Goal: Use online tool/utility: Utilize a website feature to perform a specific function

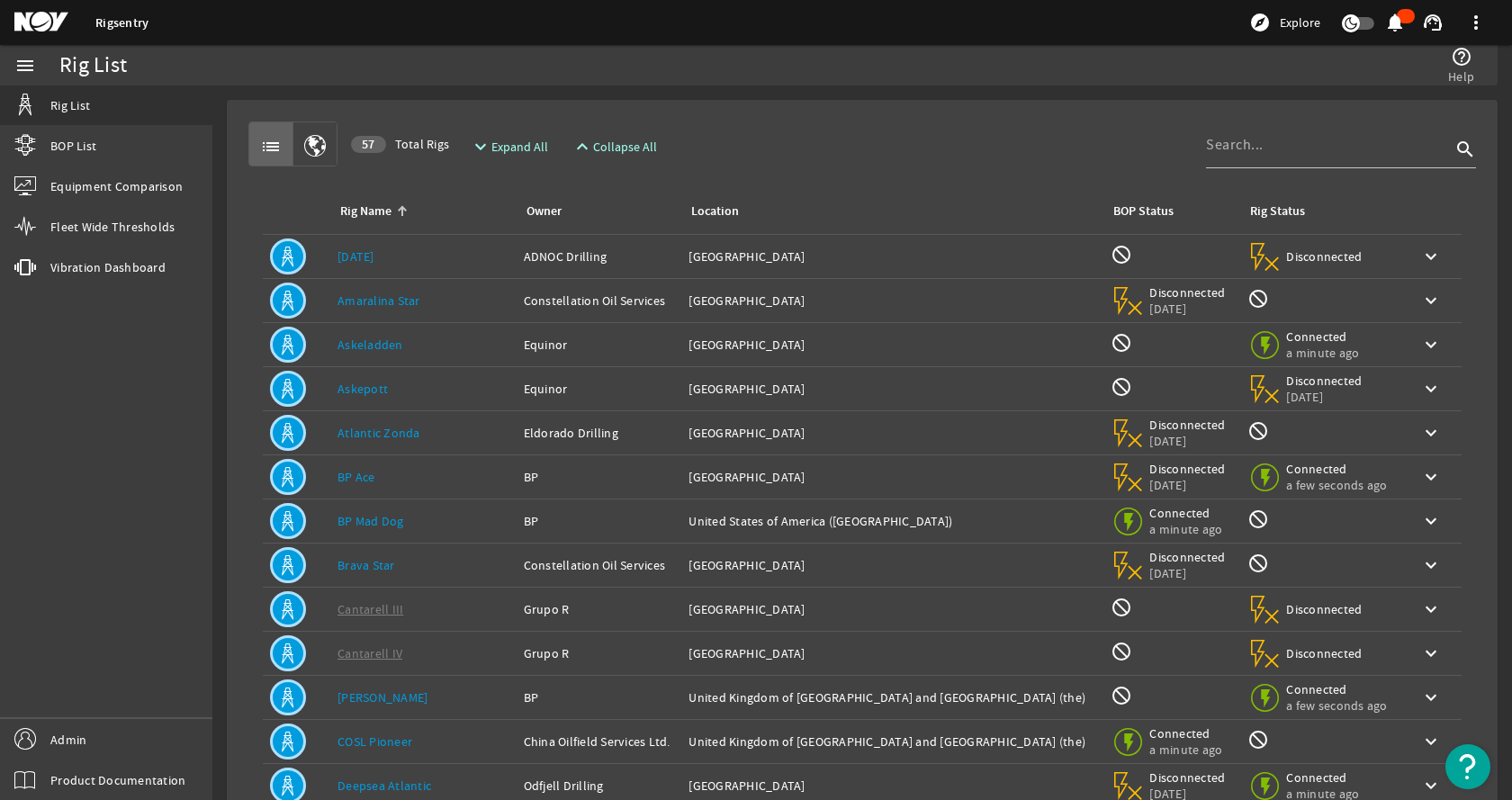
click at [443, 102] on mat-card "list 57 Total Rigs expand_more Expand All expand_less Collapse All search Rig N…" at bounding box center [862, 541] width 1270 height 883
click at [1259, 148] on input at bounding box center [1328, 145] width 244 height 22
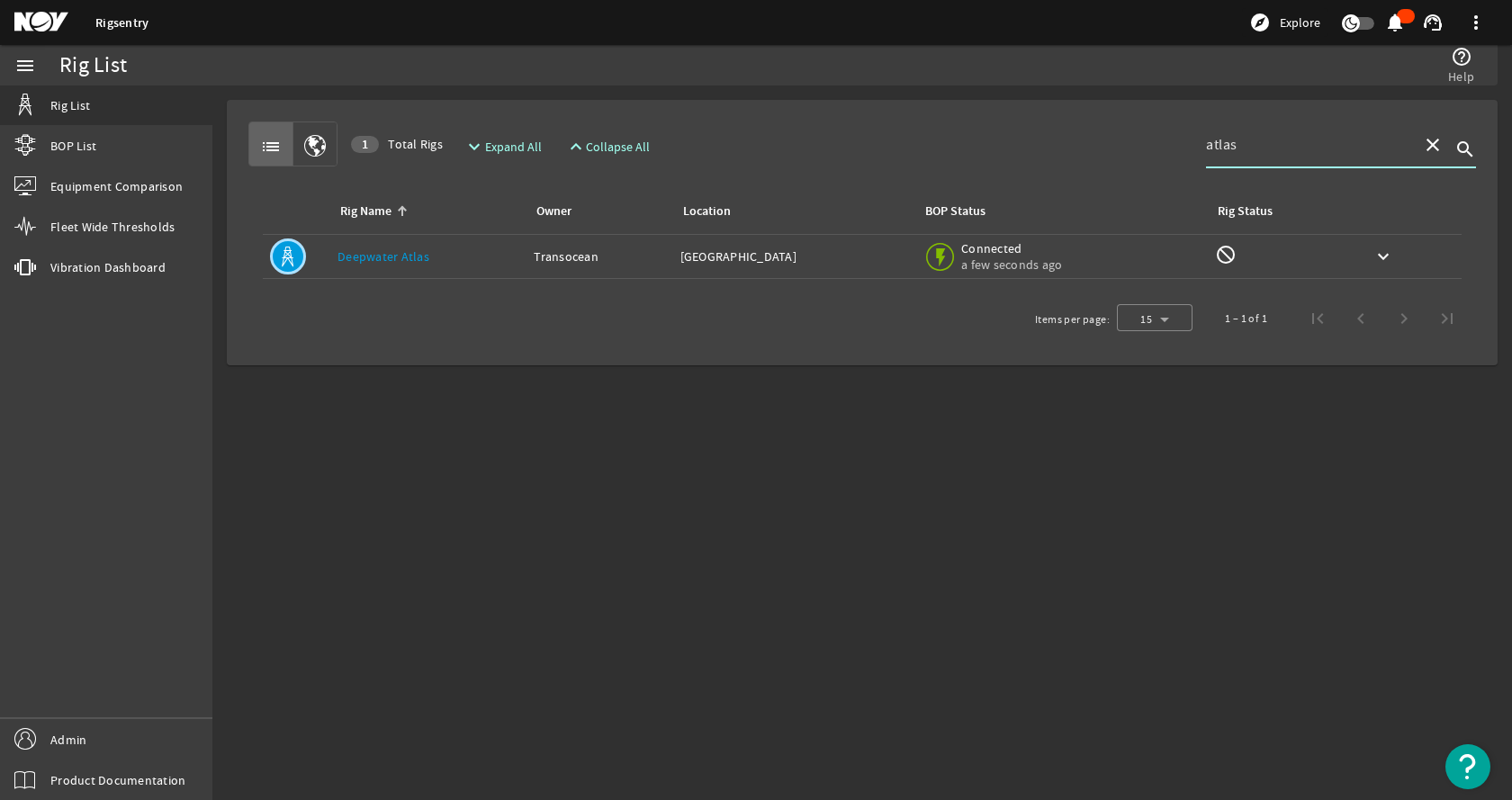
type input "atlas"
click at [504, 265] on td "Rig Name: Deepwater Atlas" at bounding box center [428, 257] width 197 height 44
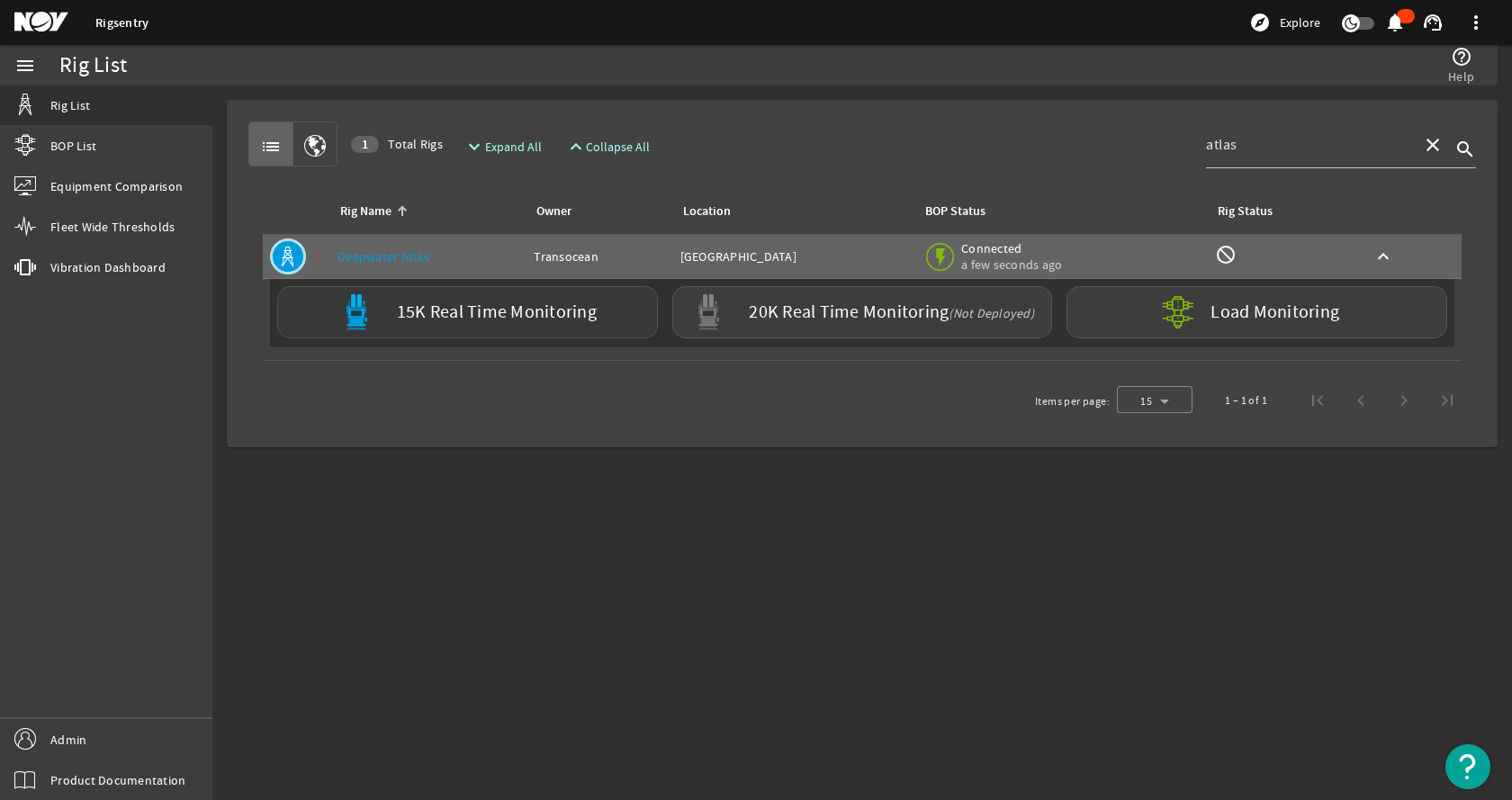
click at [454, 317] on label "15K Real Time Monitoring" at bounding box center [497, 312] width 200 height 19
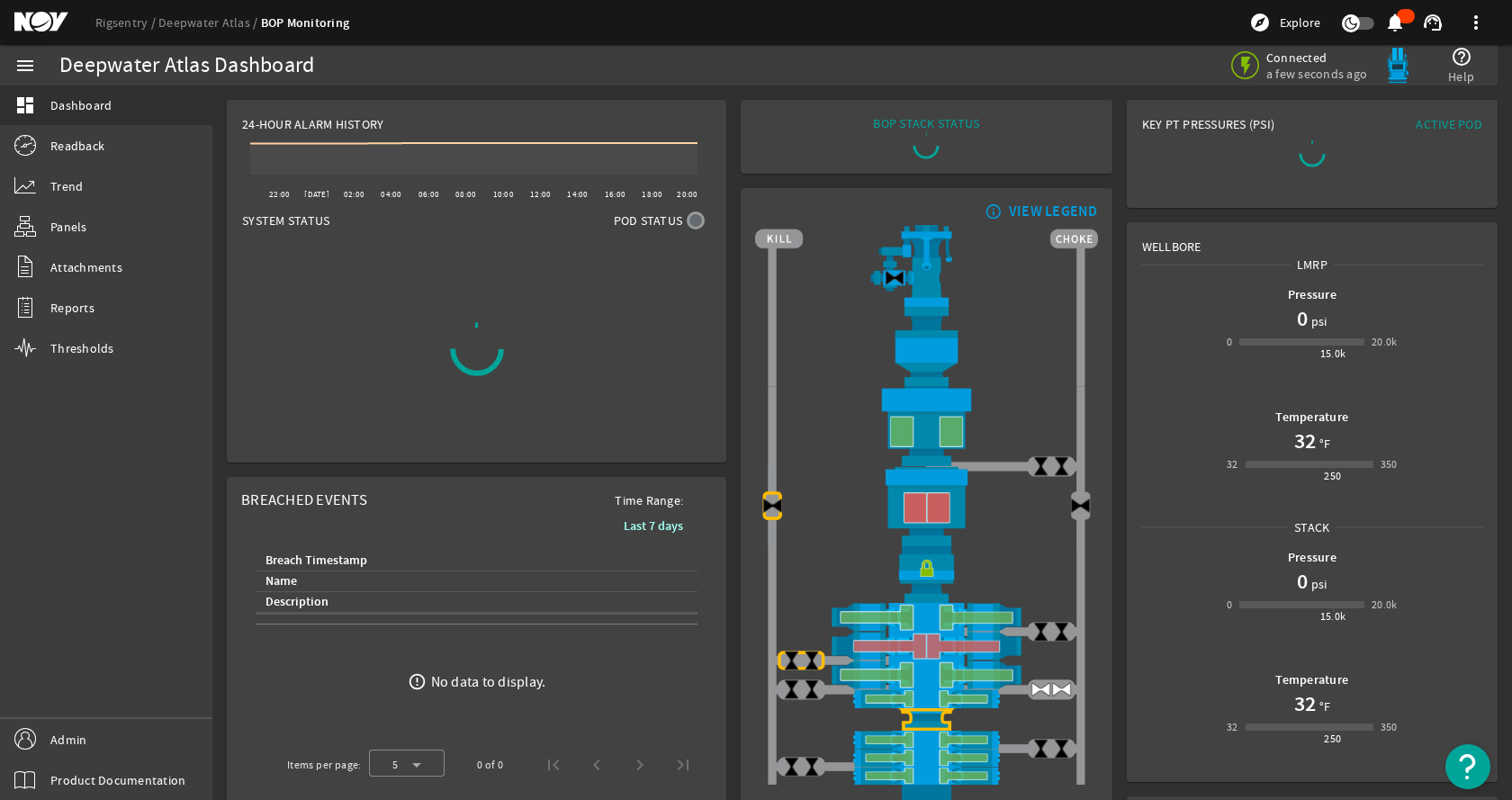
click at [96, 433] on div "menu dashboard Dashboard Readback Trend Panels Attachments Reports Thresholds A…" at bounding box center [106, 422] width 213 height 755
click at [87, 193] on link "Trend" at bounding box center [106, 187] width 213 height 40
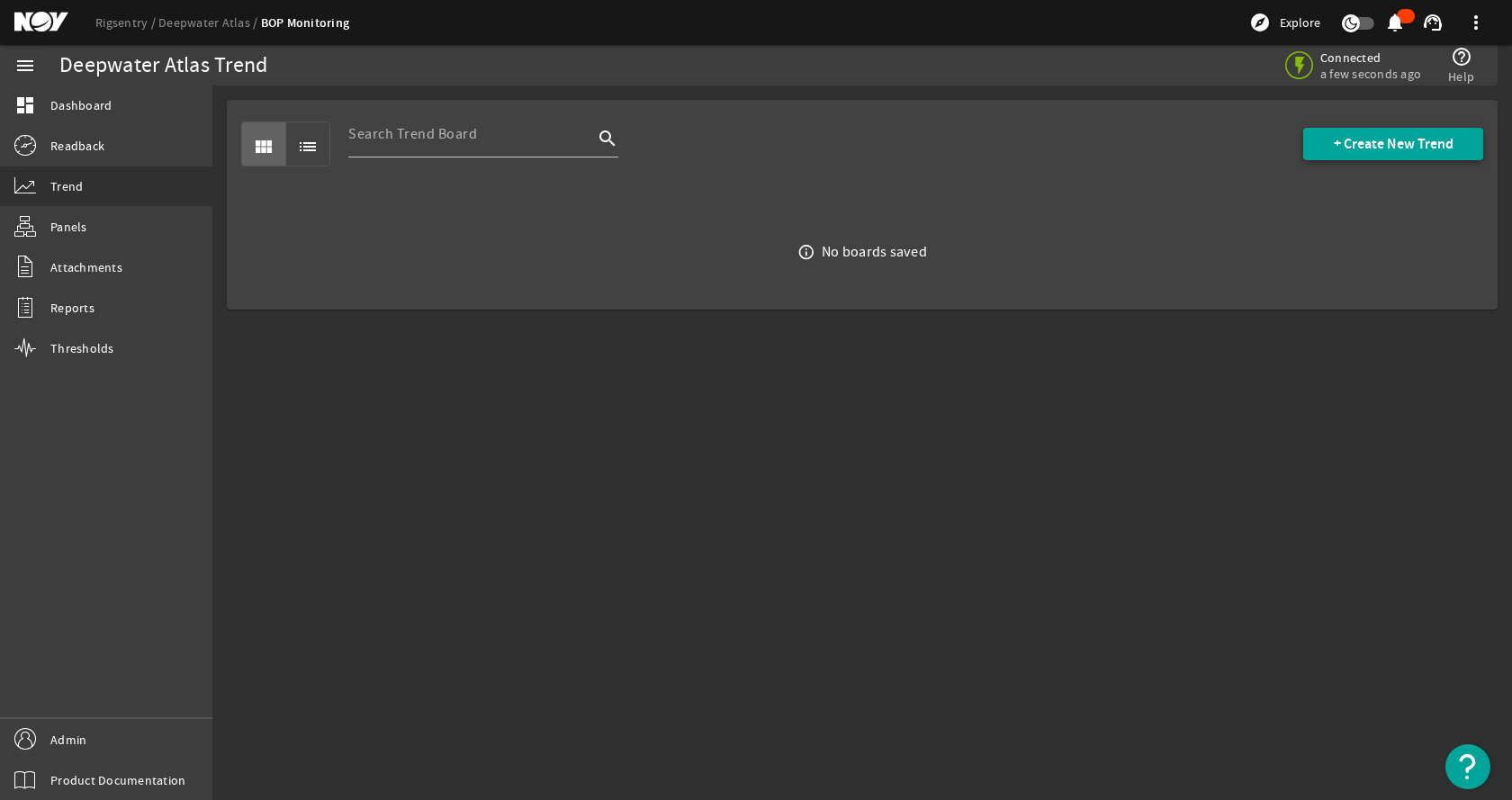
click at [1334, 144] on span "+ Create New Trend" at bounding box center [1393, 144] width 120 height 18
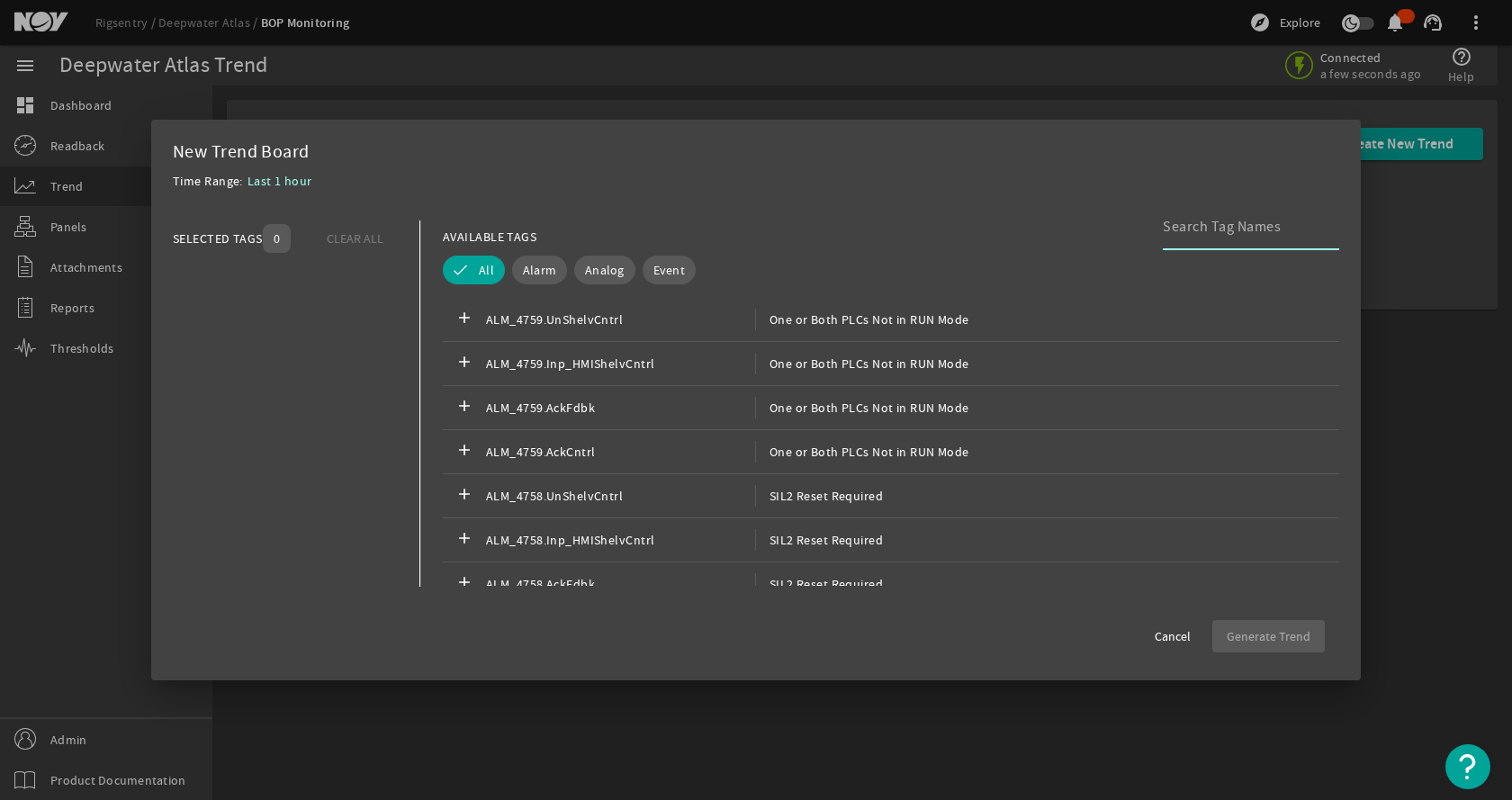
click at [1185, 234] on input at bounding box center [1244, 227] width 162 height 22
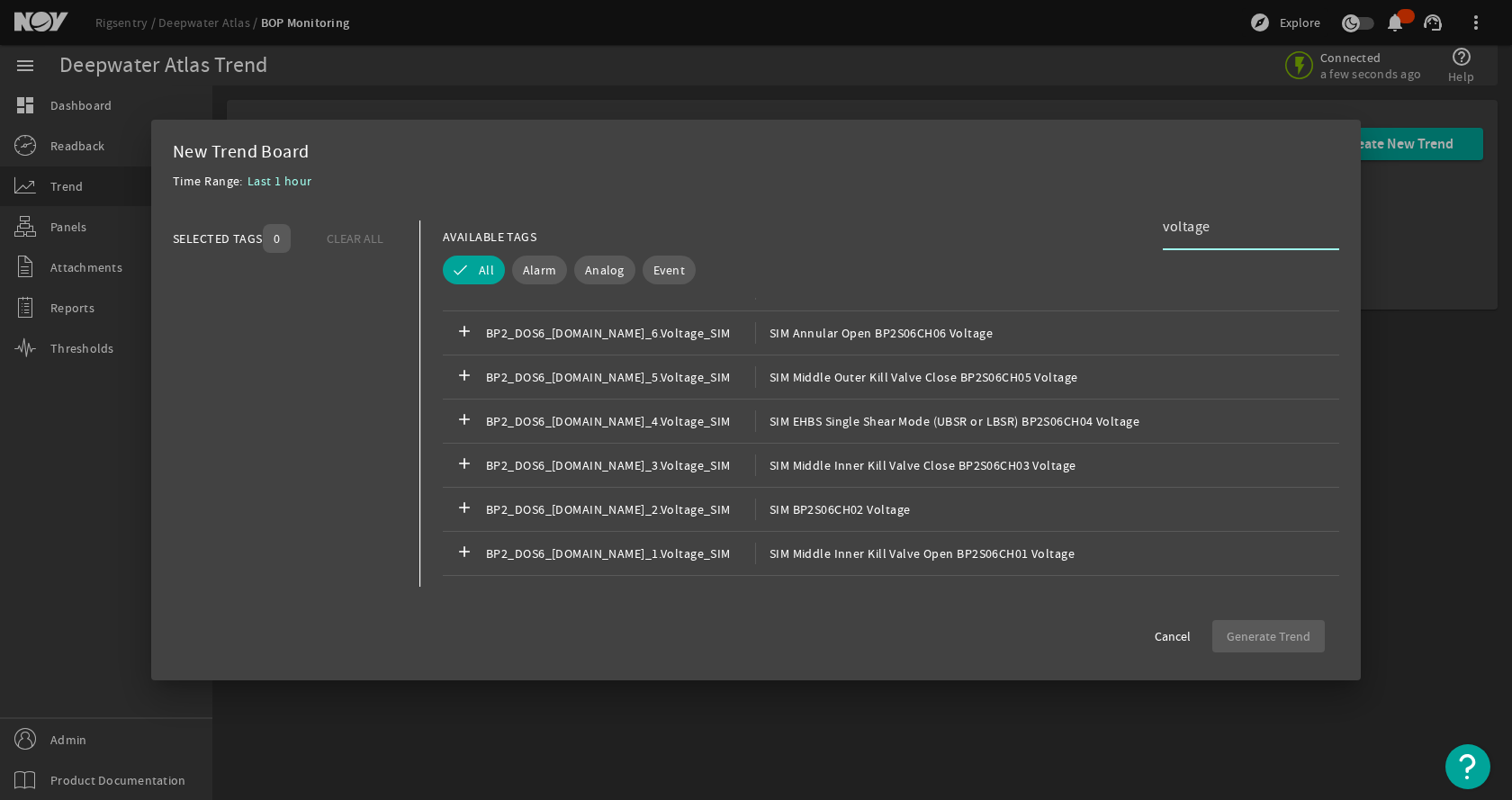
scroll to position [2971, 0]
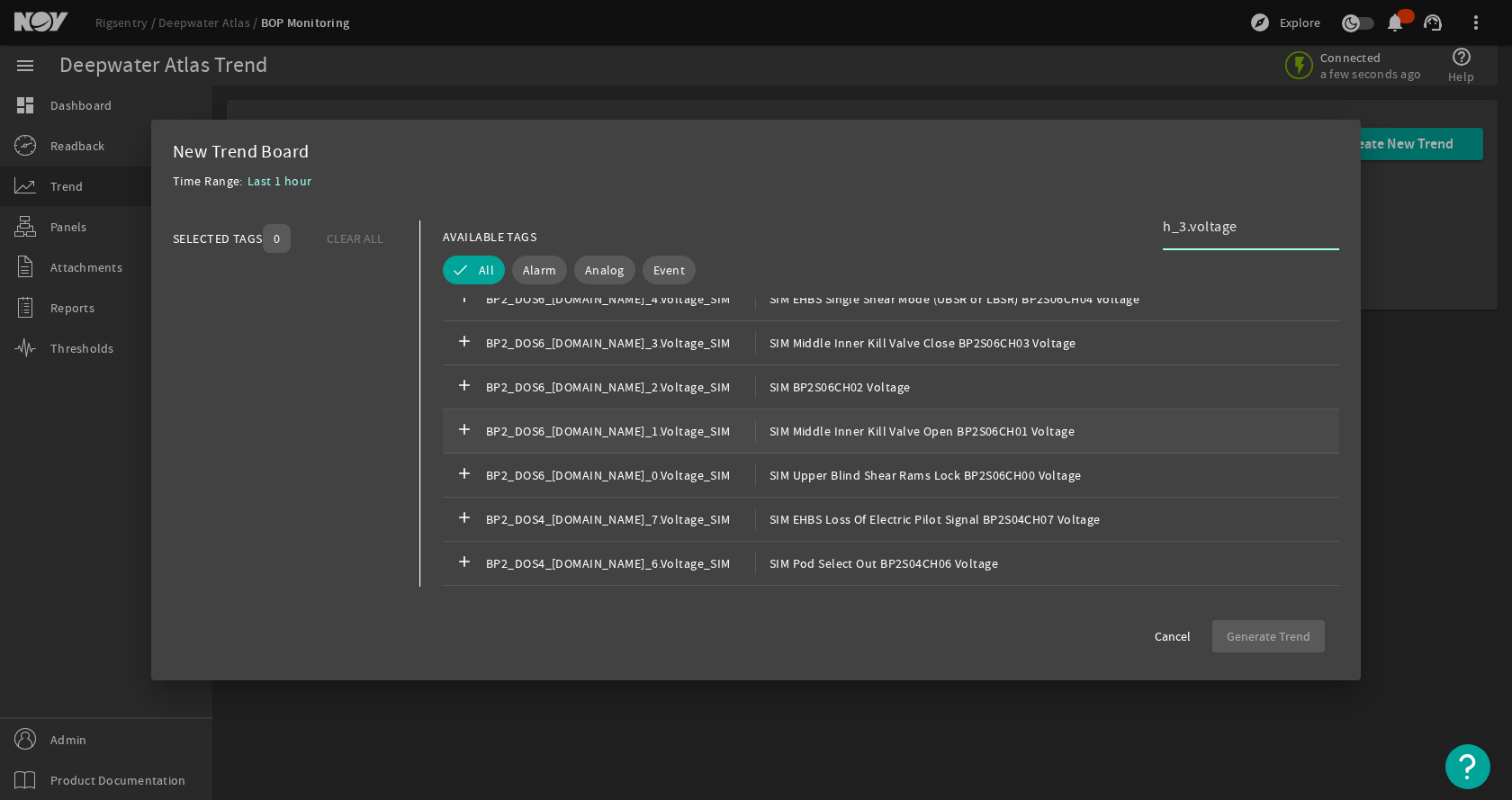
type input "ch_3.voltage"
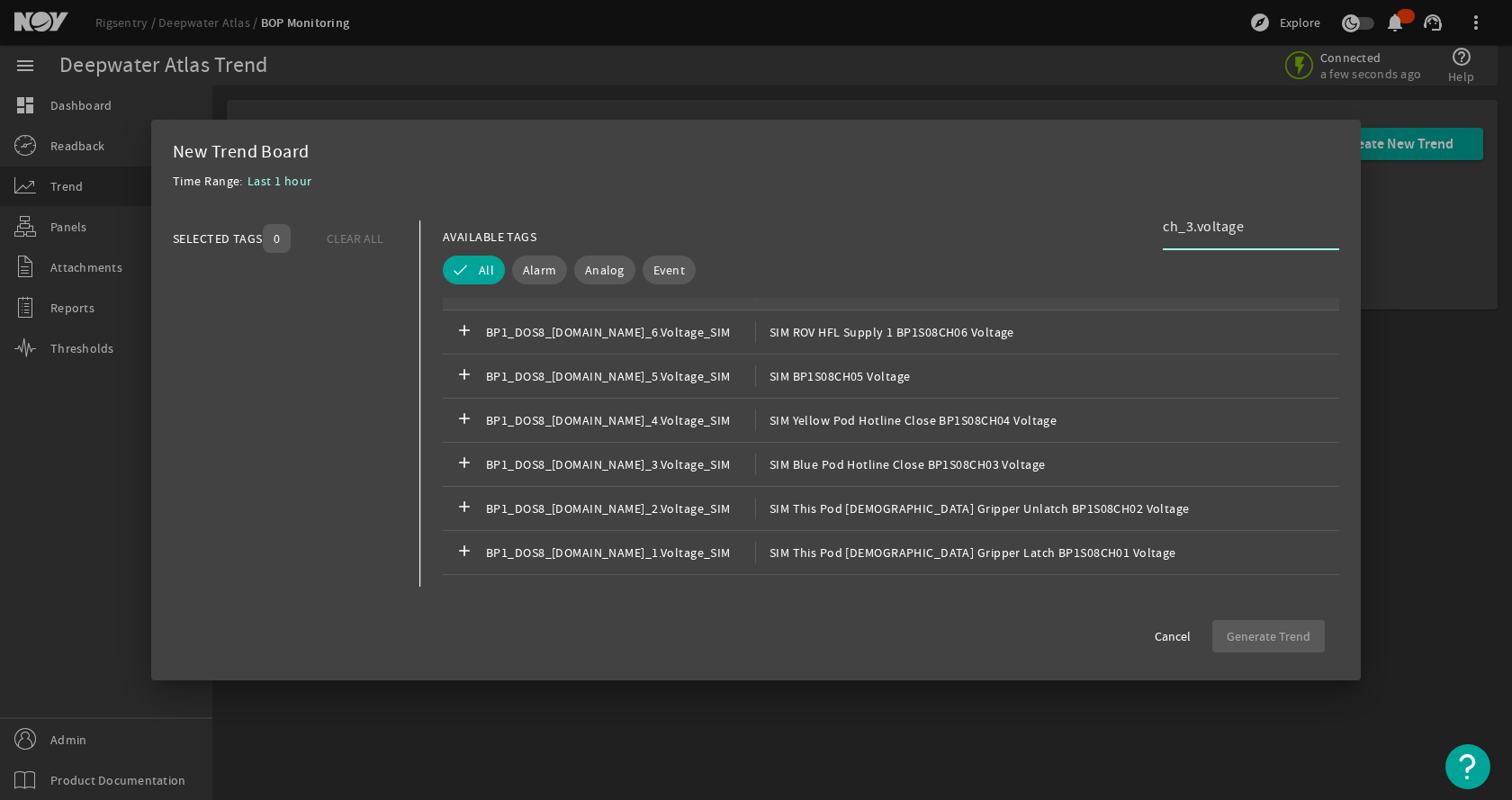
scroll to position [0, 0]
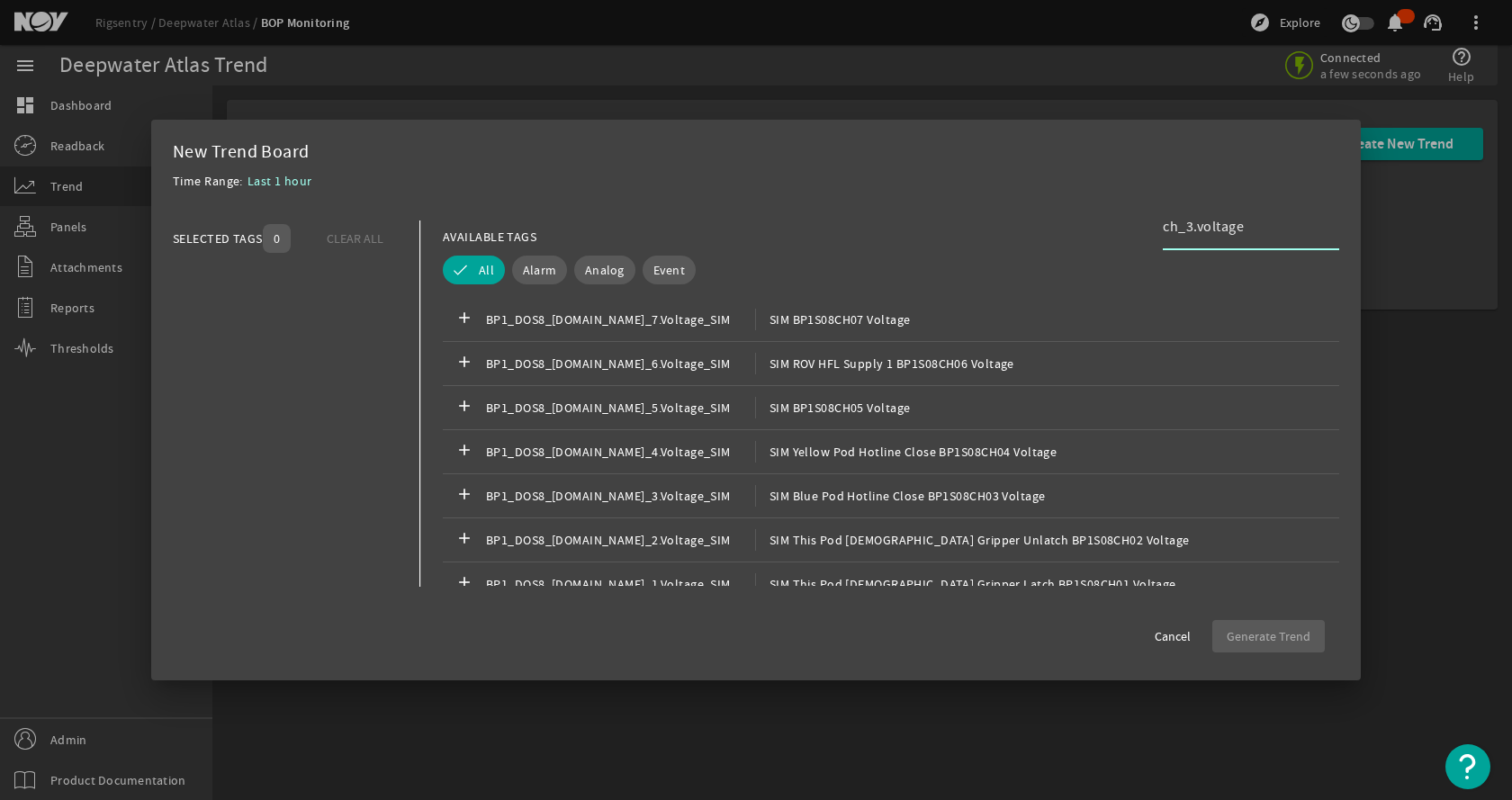
click at [1269, 237] on input "ch_3.voltage" at bounding box center [1244, 227] width 162 height 22
drag, startPoint x: 1270, startPoint y: 227, endPoint x: 1115, endPoint y: 228, distance: 155.0
click at [1115, 228] on div "AVAILABLE TAGS ch_3.voltage" at bounding box center [891, 236] width 896 height 32
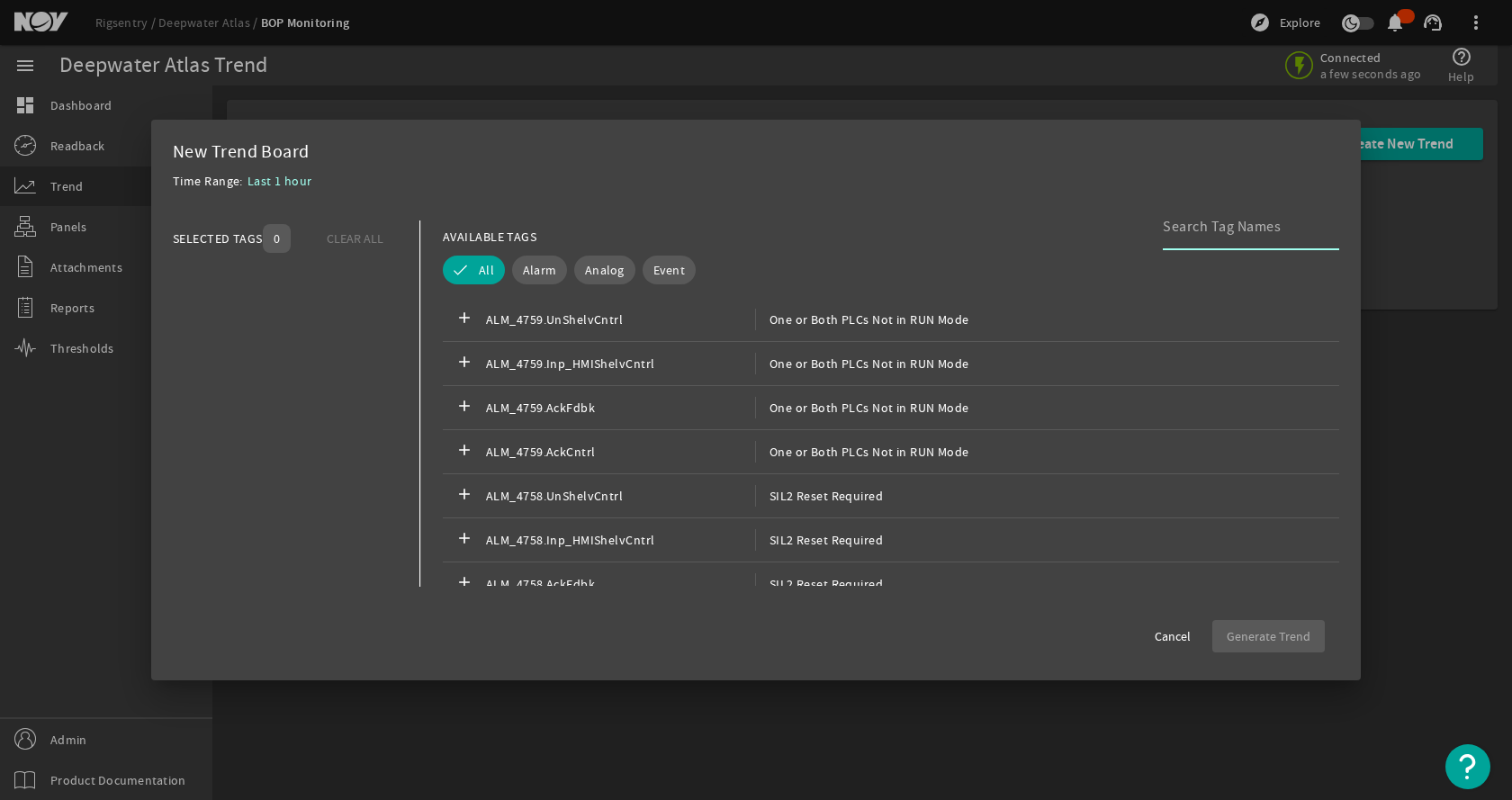
click at [1192, 223] on input at bounding box center [1244, 227] width 162 height 22
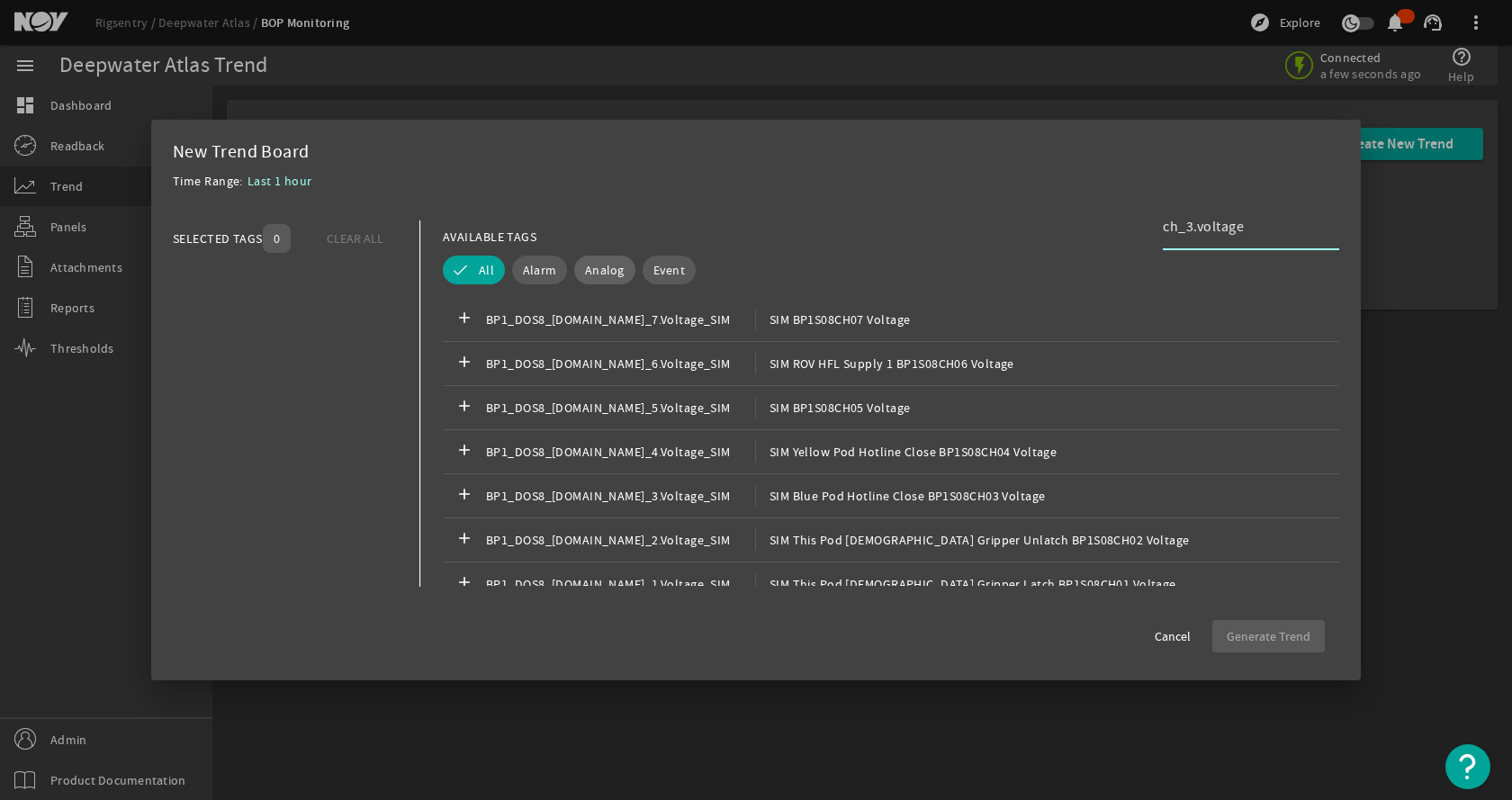
type input "ch_3.voltage"
click at [609, 262] on span "Analog" at bounding box center [605, 270] width 40 height 18
click at [464, 274] on span "All" at bounding box center [461, 270] width 15 height 18
click at [793, 202] on div "Time Range: Last 1 hour" at bounding box center [756, 187] width 1167 height 32
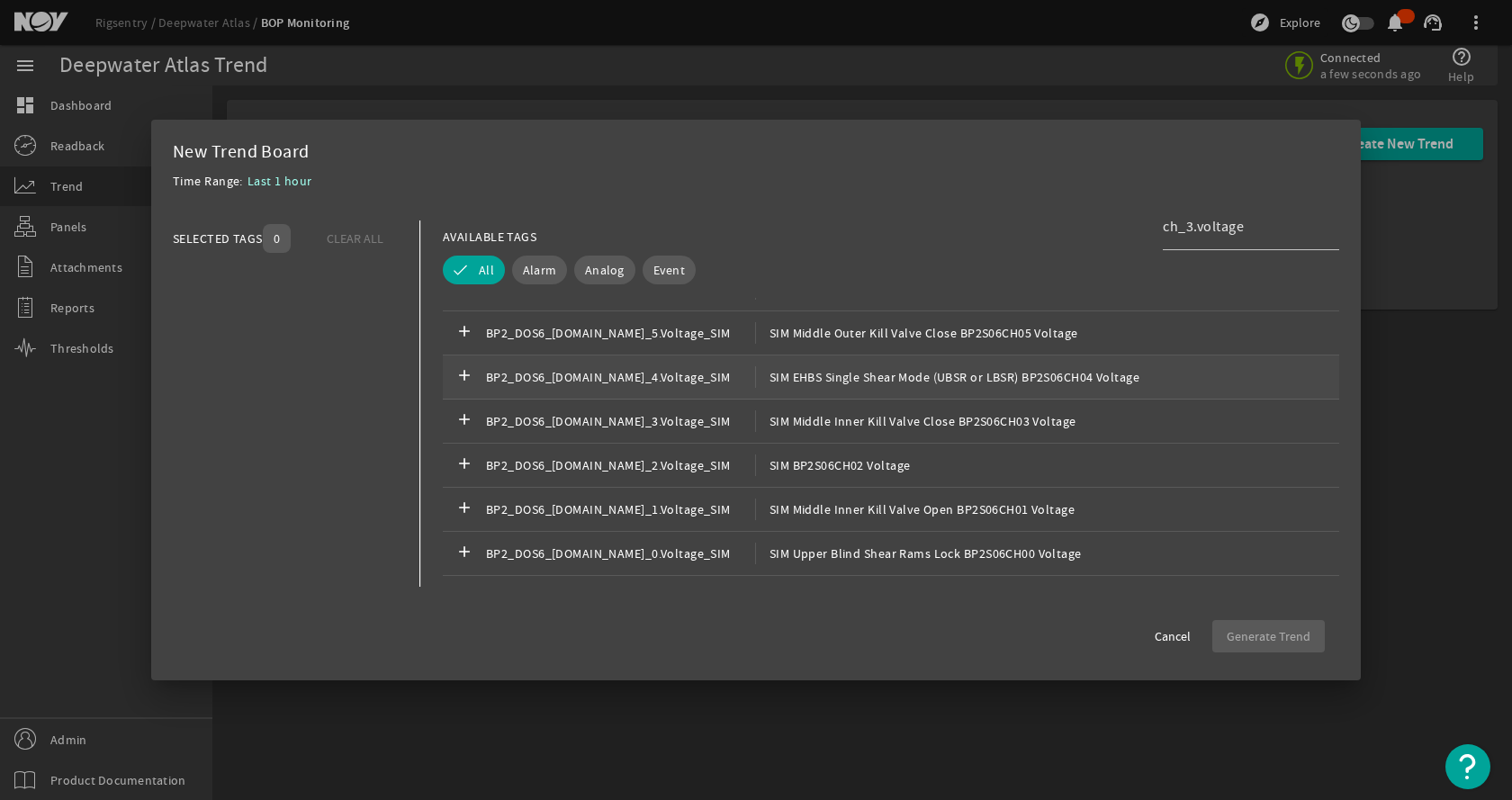
scroll to position [2865, 0]
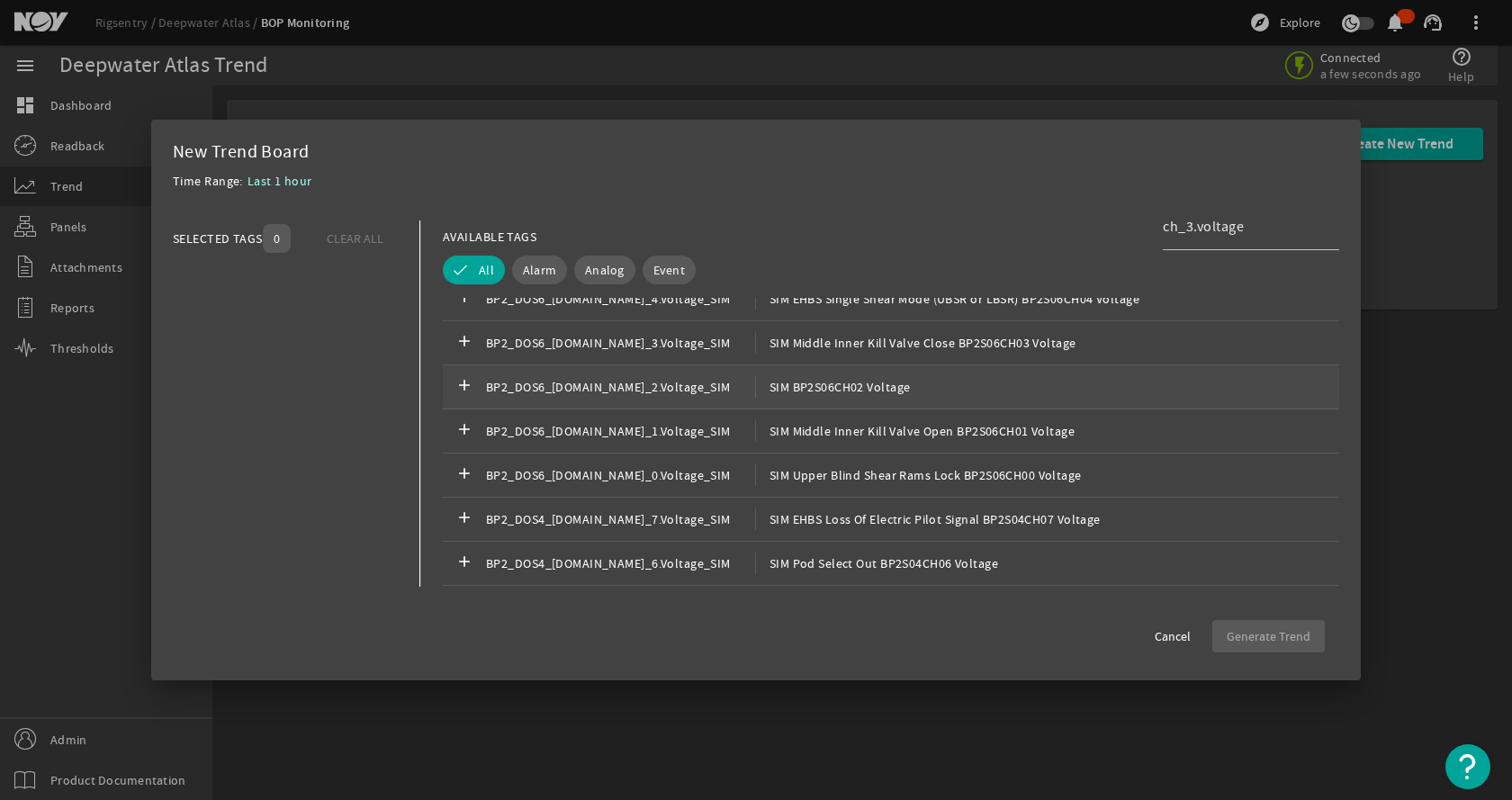
click at [616, 391] on span "BP2_DOS6_[DOMAIN_NAME]_2.Voltage_SIM" at bounding box center [620, 387] width 269 height 22
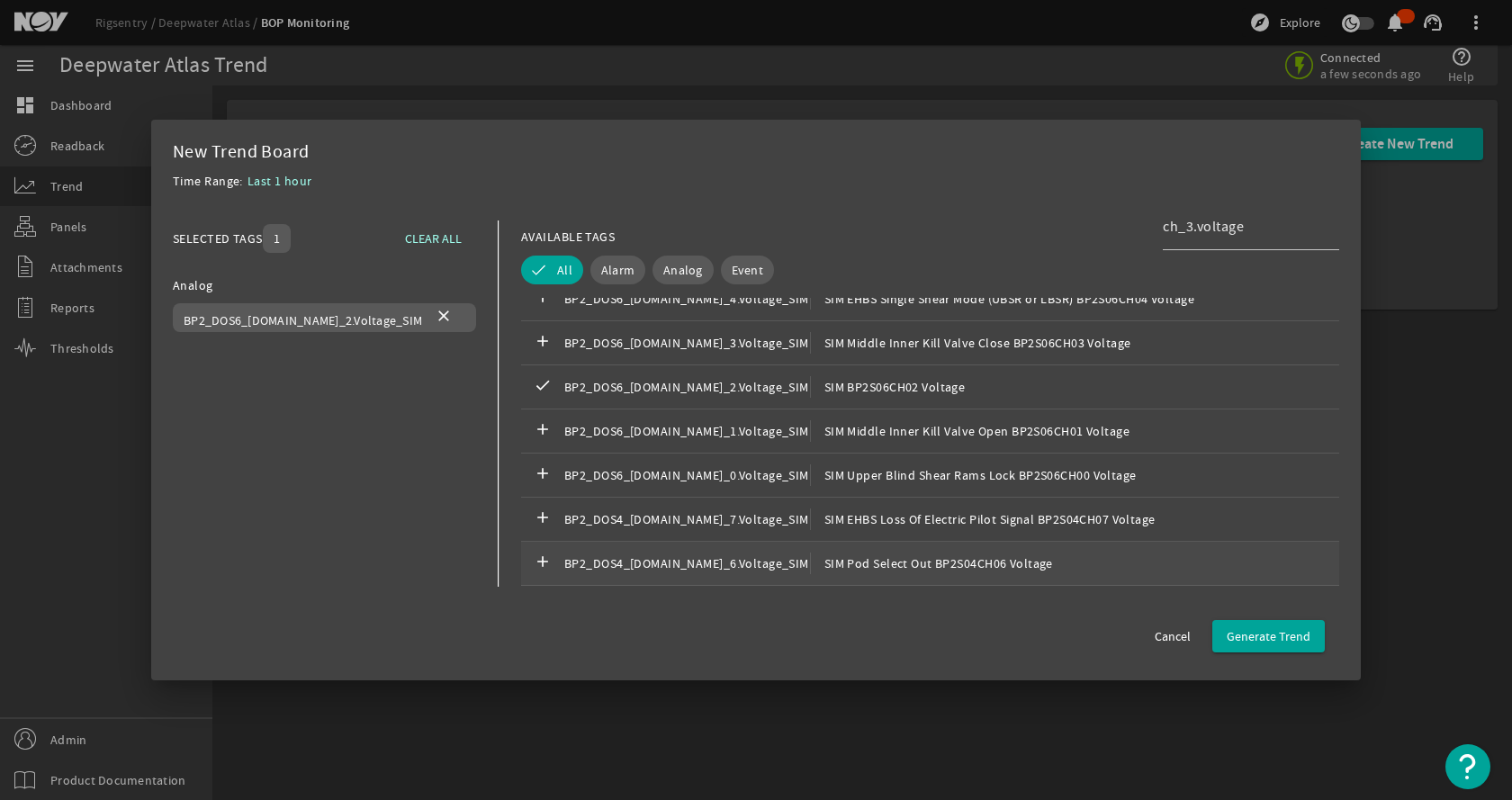
click at [659, 549] on div "add BP2_DOS4_[DOMAIN_NAME]_6.Voltage_SIM SIM Pod Select Out BP2S04CH06 Voltage" at bounding box center [930, 564] width 818 height 44
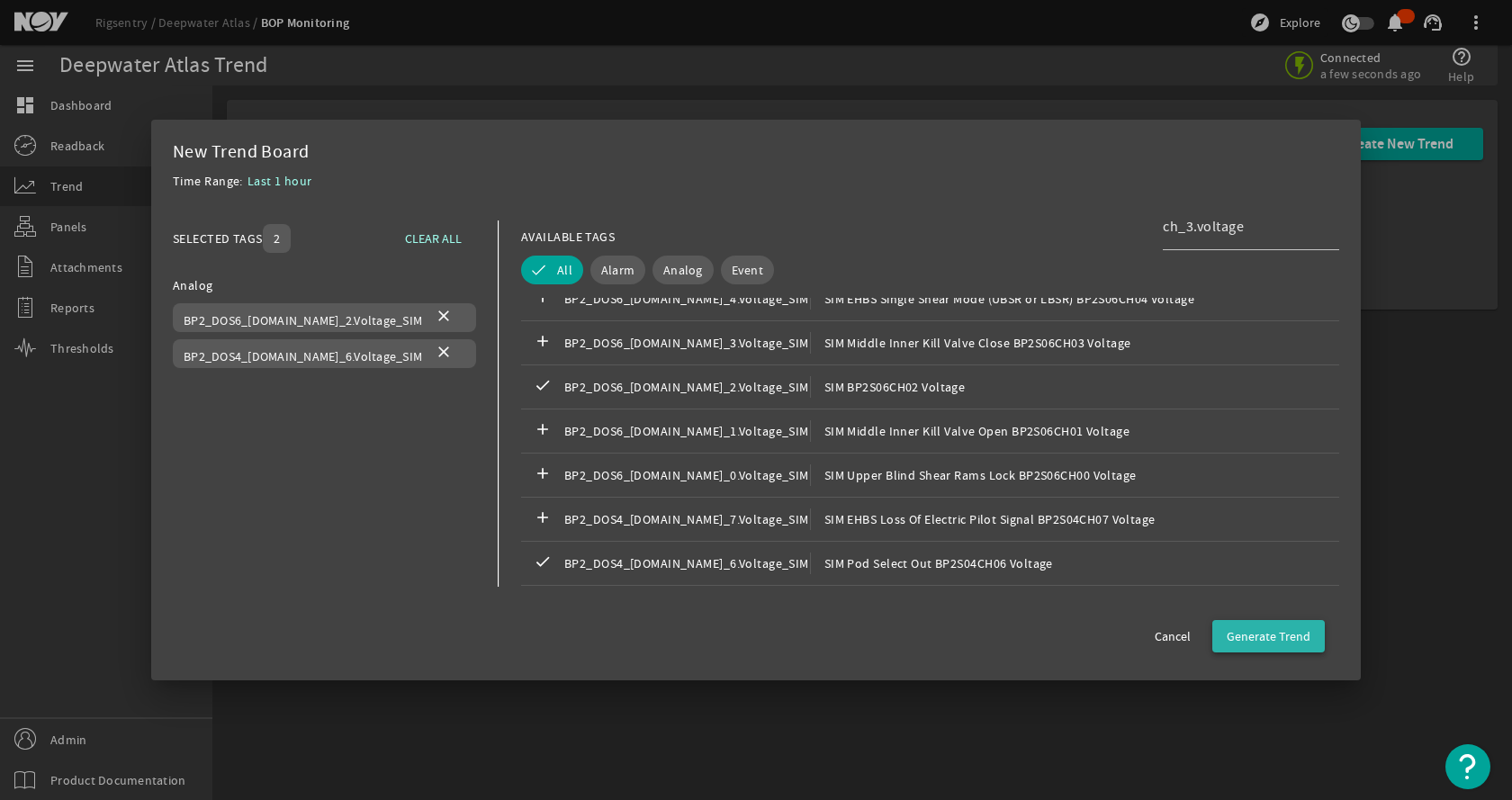
click at [1292, 632] on span "Generate Trend" at bounding box center [1268, 637] width 84 height 18
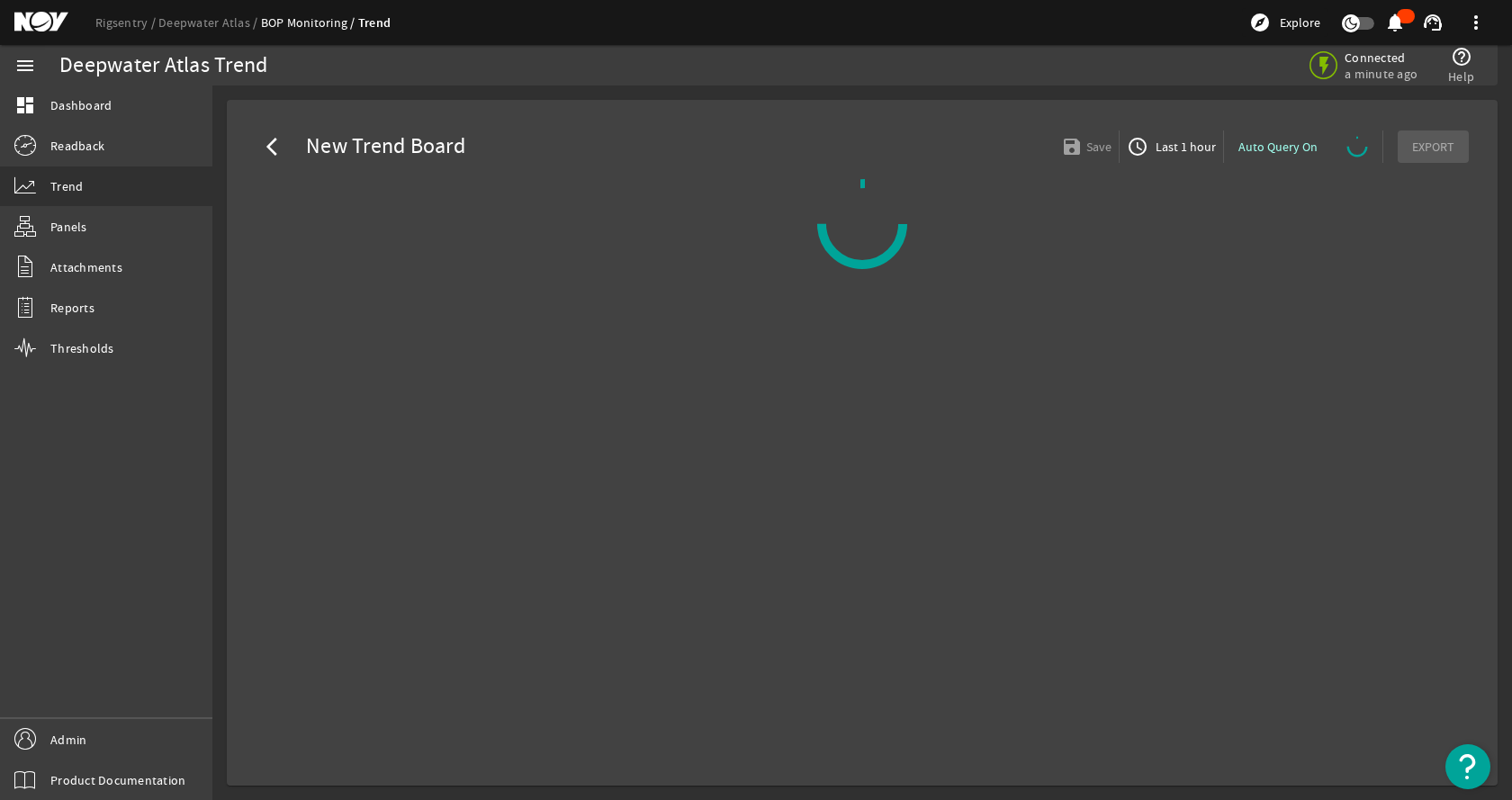
select select "ALL"
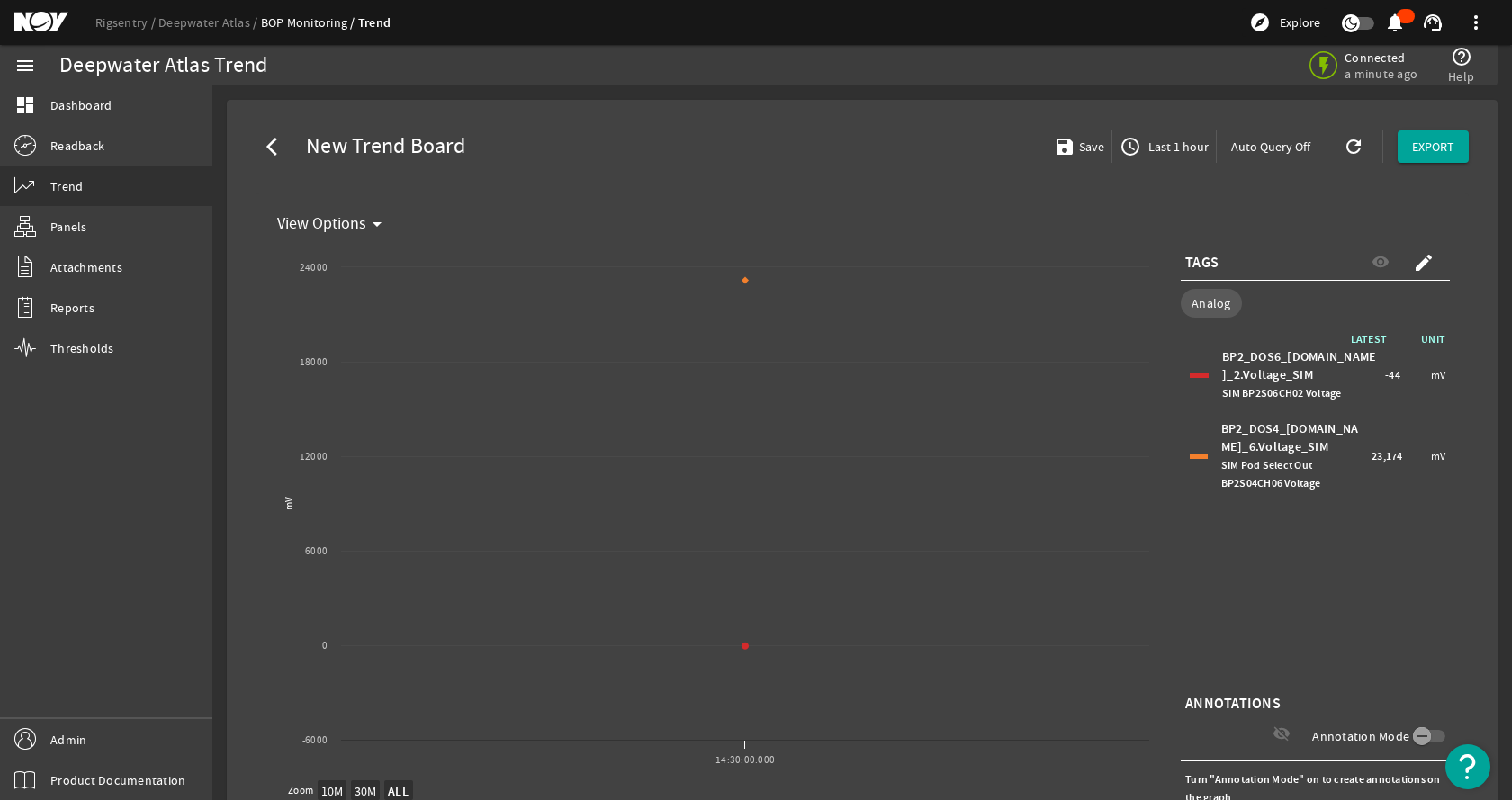
click at [582, 112] on mat-card "arrow_back_ios New Trend Board save Save access_time Last 1 hour Auto Query Off…" at bounding box center [862, 516] width 1270 height 832
click at [183, 24] on link "Deepwater Atlas" at bounding box center [210, 23] width 103 height 16
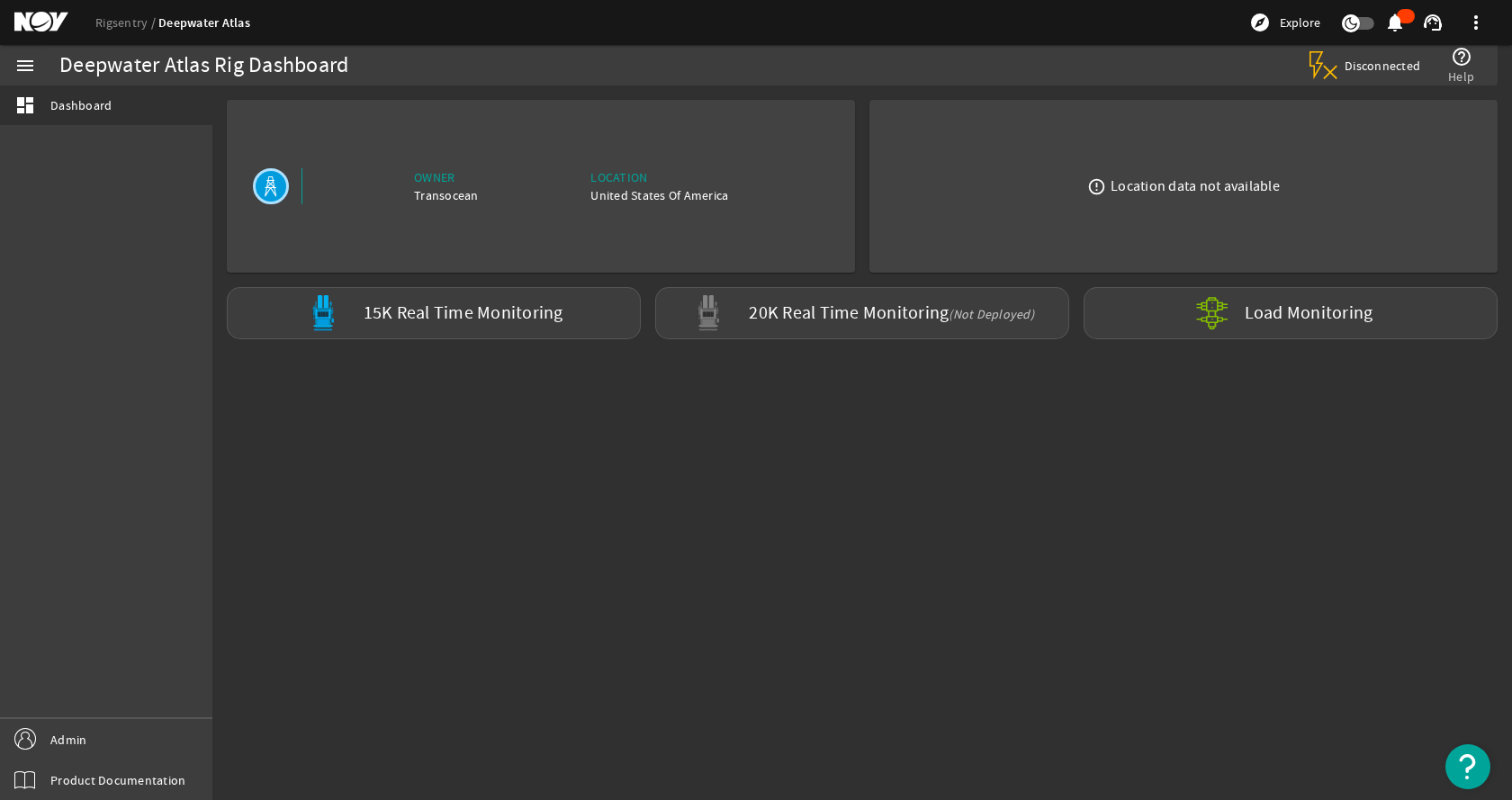
click at [634, 441] on mat-sidenav-content "Deepwater Atlas Rig Dashboard Disconnected help_outline Help Owner Transocean L…" at bounding box center [862, 443] width 1299 height 715
click at [769, 323] on label "20K Real Time Monitoring (Not Deployed)" at bounding box center [891, 313] width 285 height 19
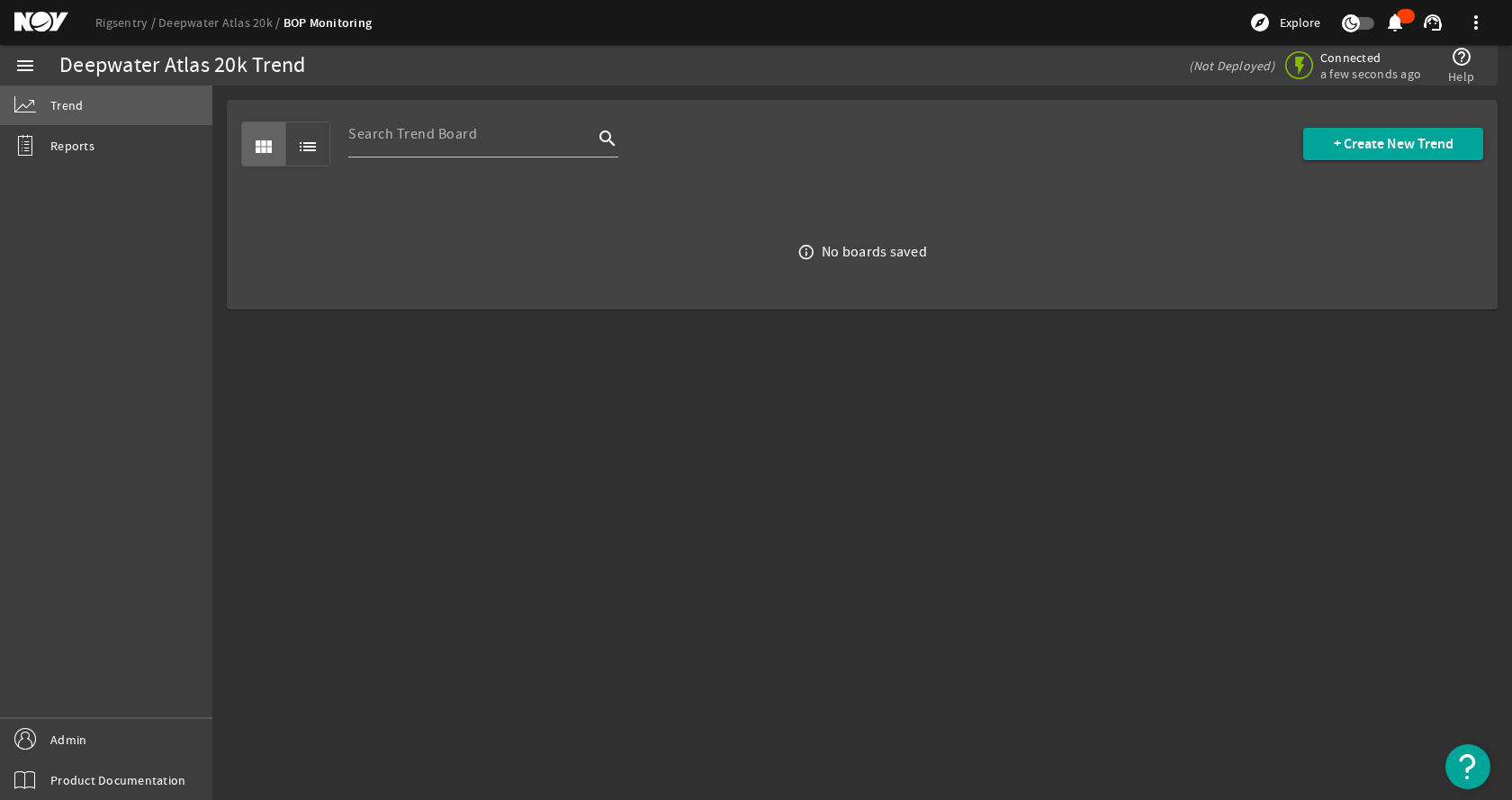
click at [148, 105] on link "Trend" at bounding box center [106, 106] width 213 height 40
click at [1416, 149] on span "+ Create New Trend" at bounding box center [1393, 144] width 120 height 18
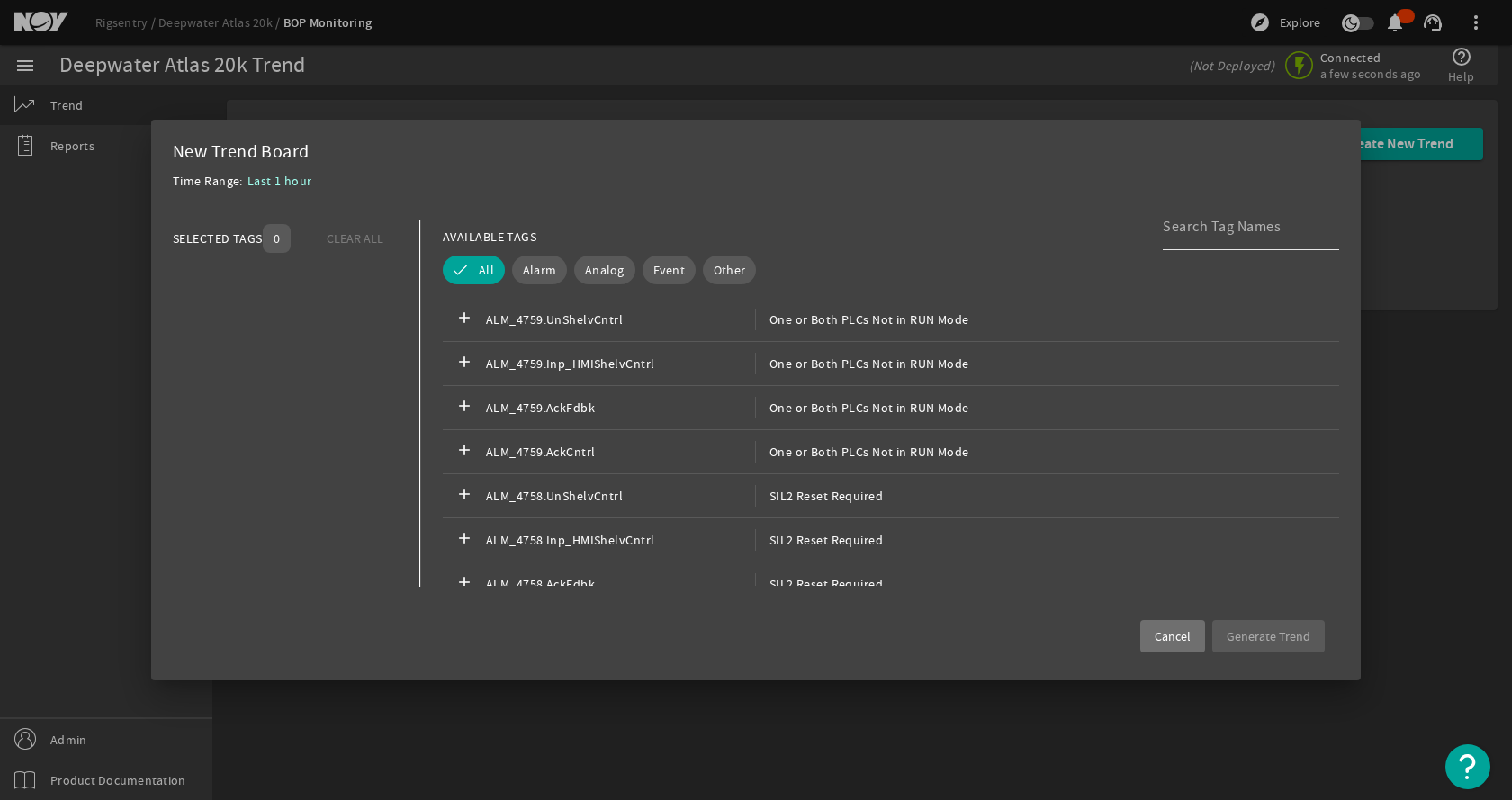
click at [1193, 235] on input at bounding box center [1244, 227] width 162 height 22
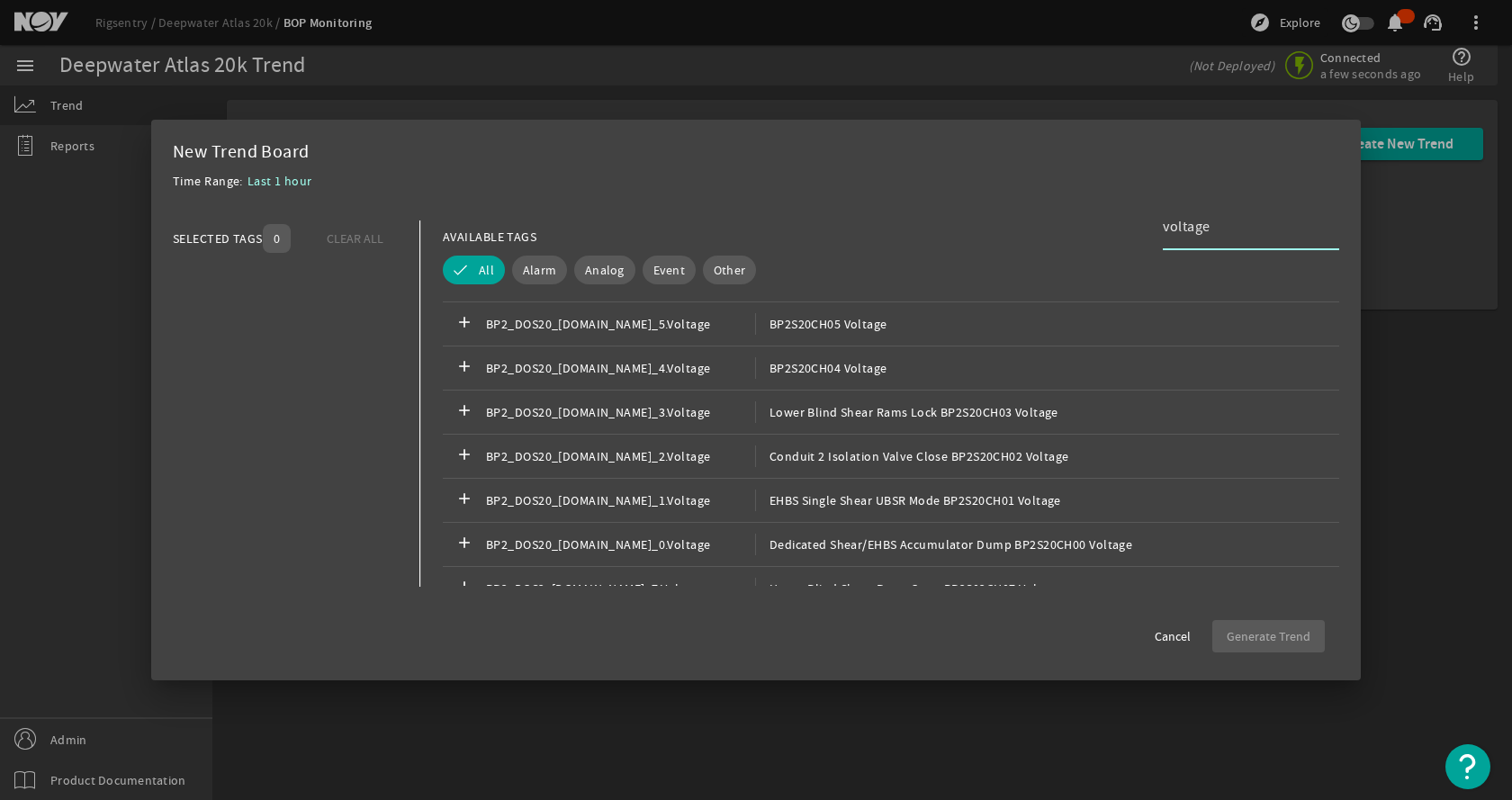
scroll to position [2611, 0]
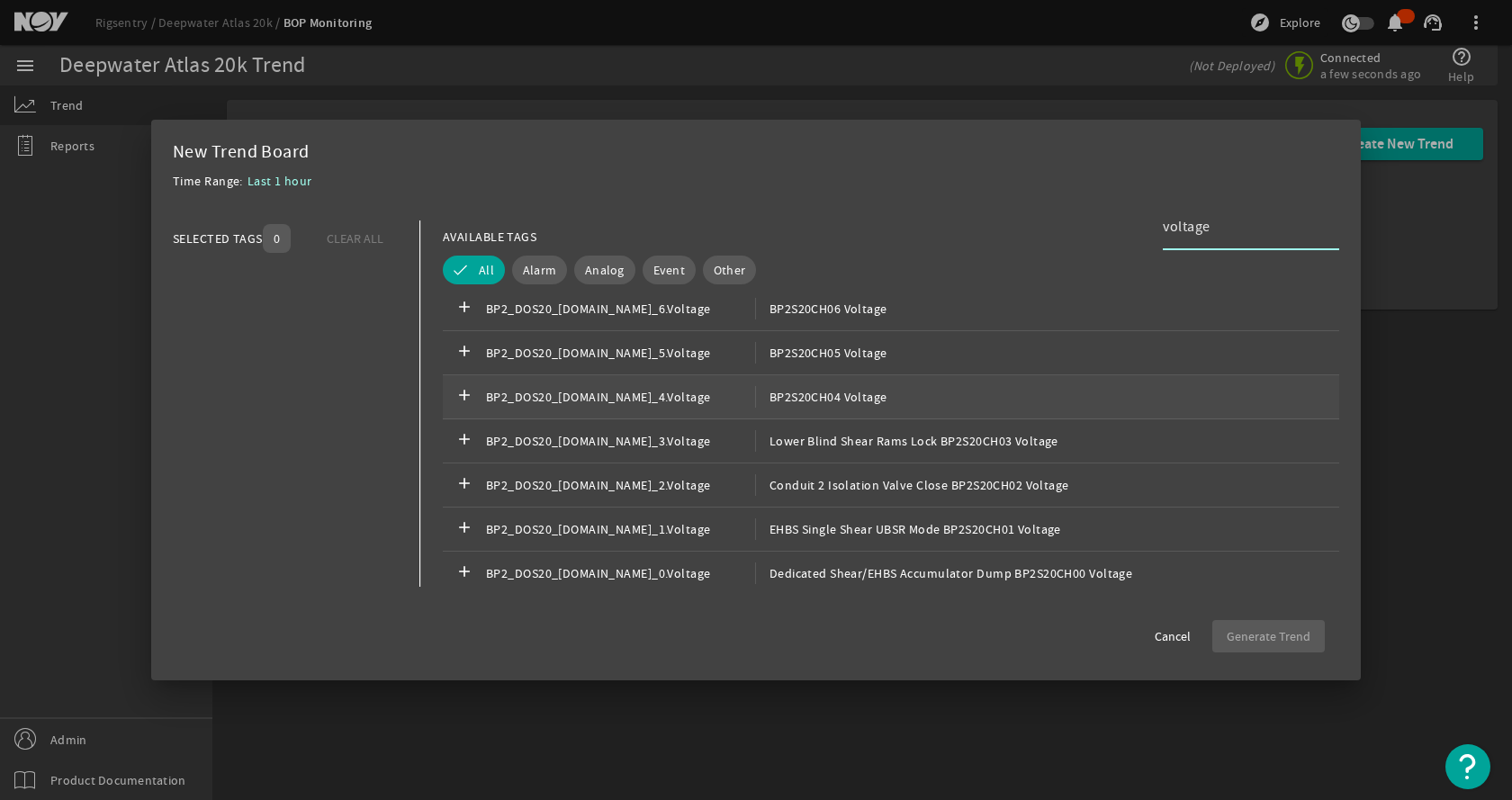
type input "voltage"
click at [714, 399] on span "BP2_DOS20_[DOMAIN_NAME]_4.Voltage" at bounding box center [620, 397] width 269 height 22
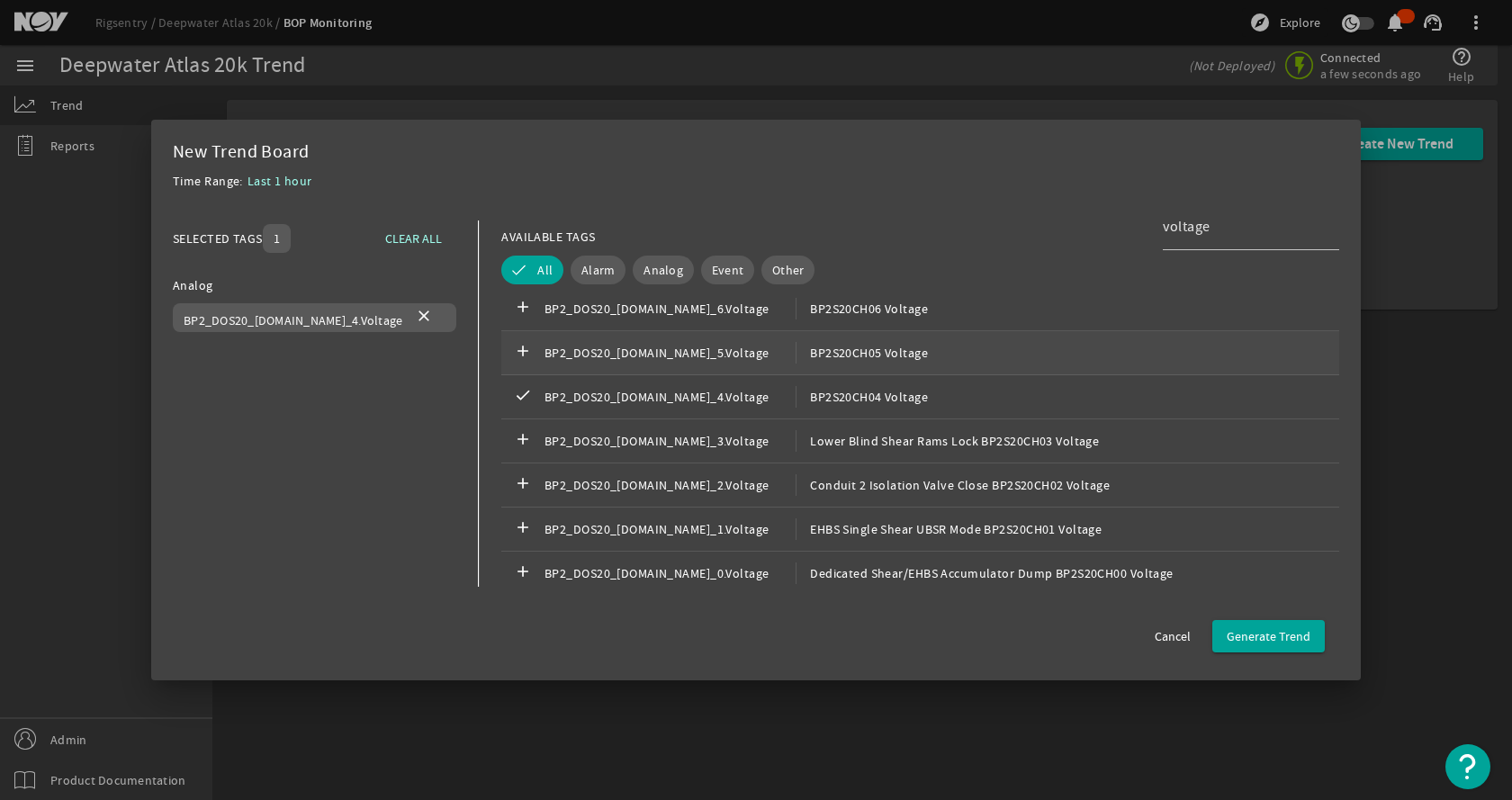
click at [719, 359] on span "BP2_DOS20_[DOMAIN_NAME]_5.Voltage" at bounding box center [670, 353] width 251 height 22
click at [740, 320] on div "add BP2_DOS20_[DOMAIN_NAME]_6.Voltage BP2S20CH06 Voltage" at bounding box center [920, 308] width 838 height 44
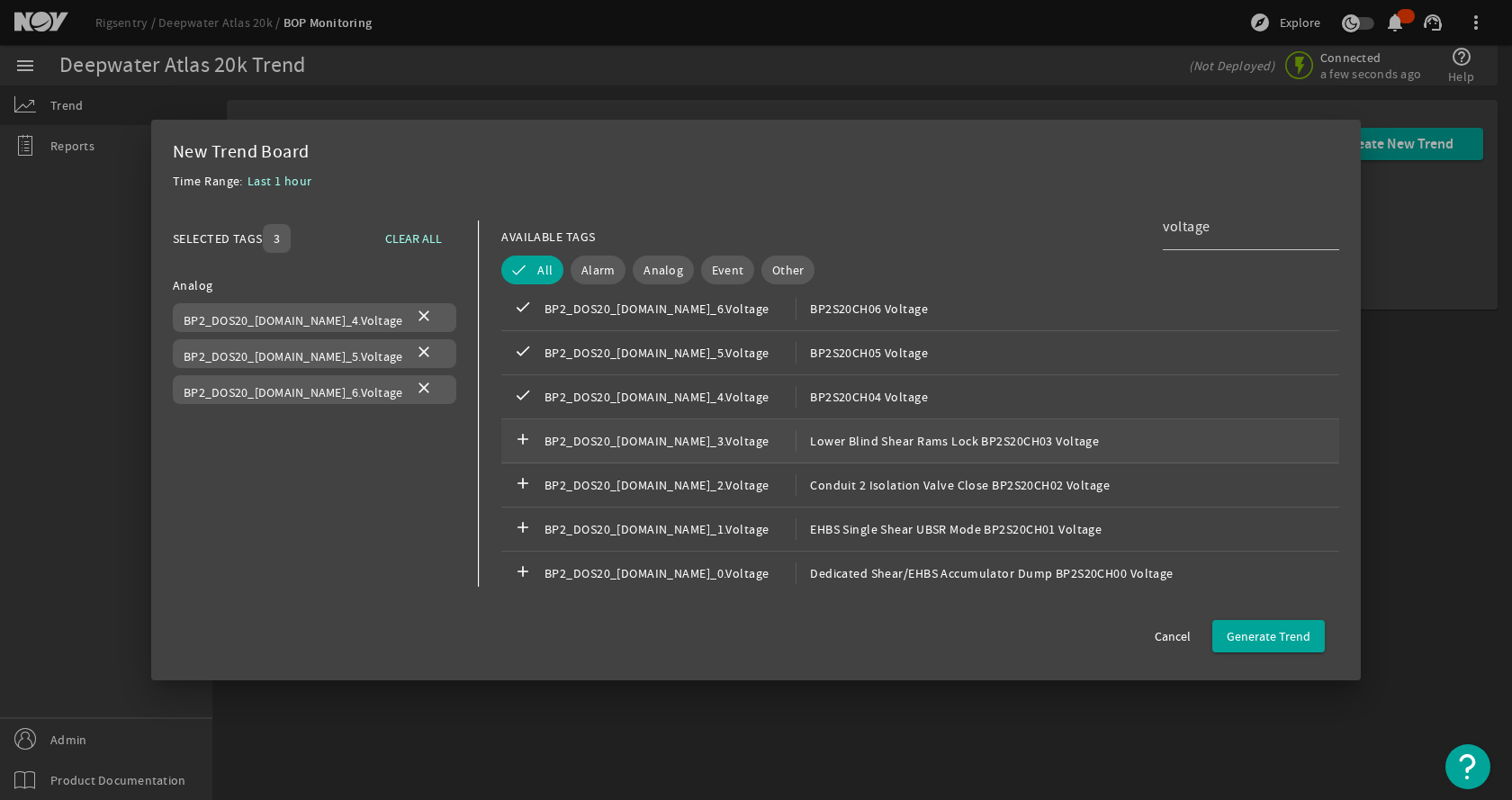
click at [704, 436] on span "BP2_DOS20_[DOMAIN_NAME]_3.Voltage" at bounding box center [670, 441] width 251 height 22
click at [1295, 633] on span "Generate Trend" at bounding box center [1268, 637] width 84 height 18
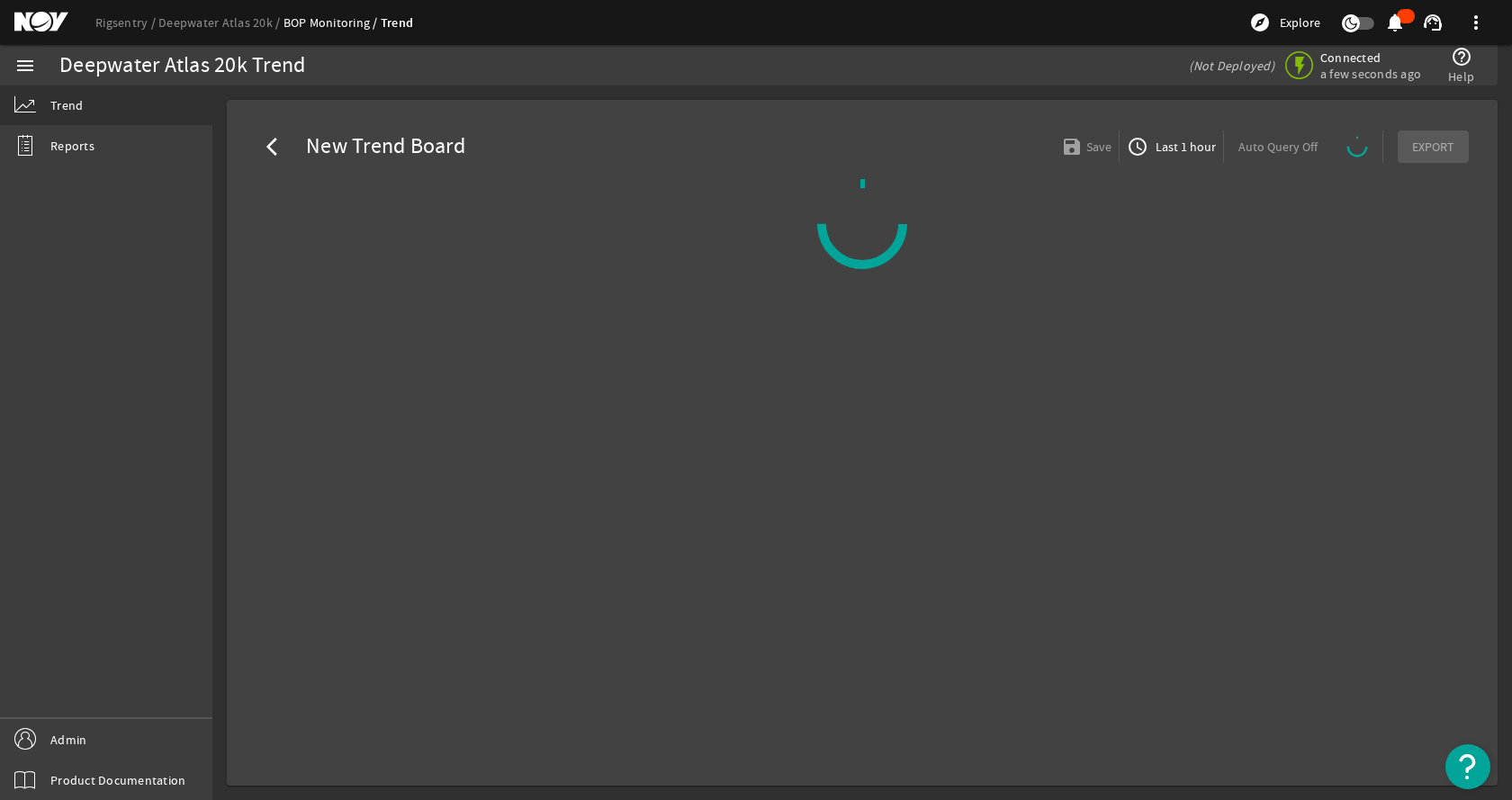
select select "ALL"
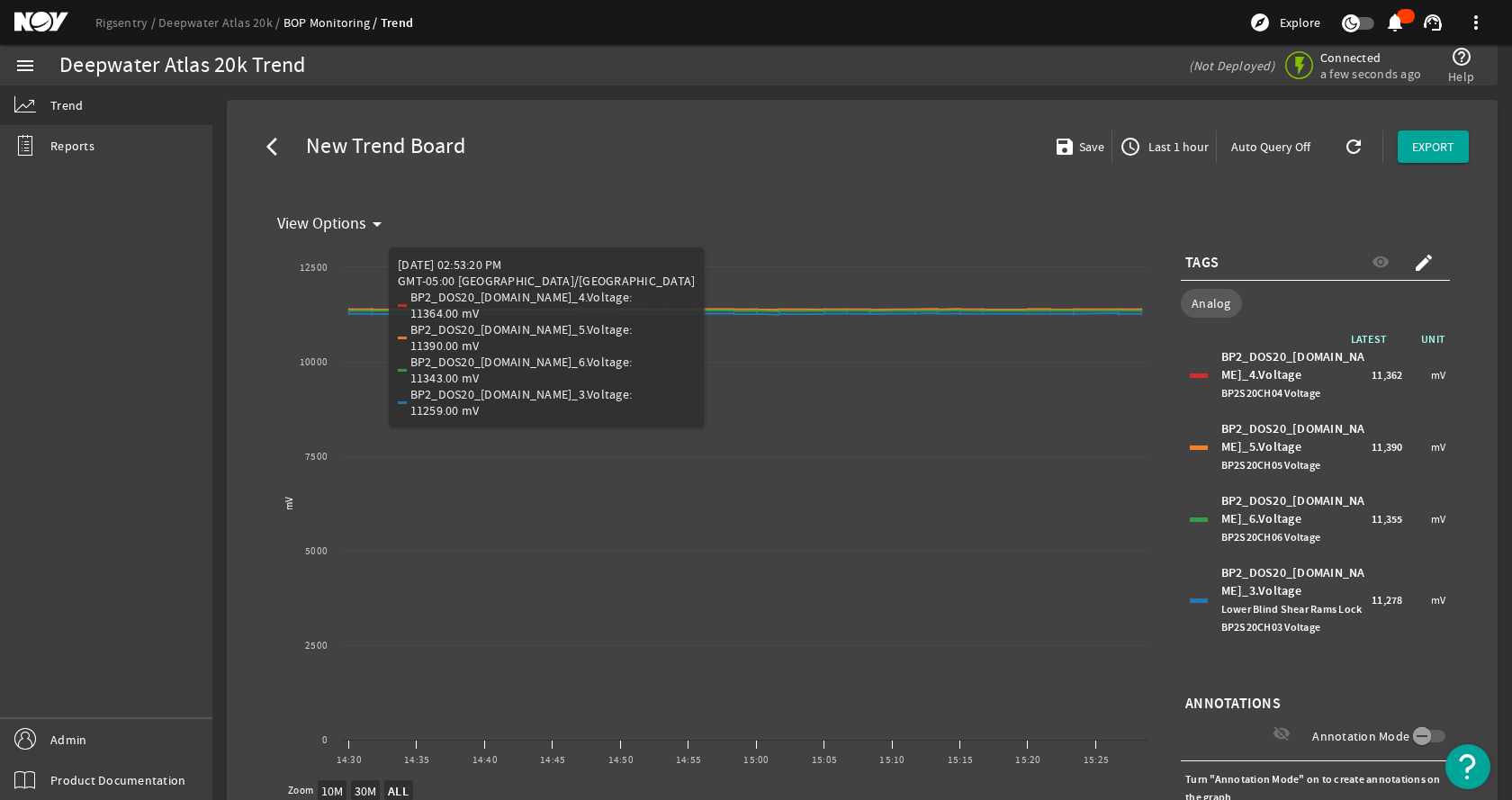
click at [740, 142] on div "arrow_back_ios New Trend Board save Save access_time Last 1 hour Auto Query Off…" at bounding box center [862, 147] width 1242 height 65
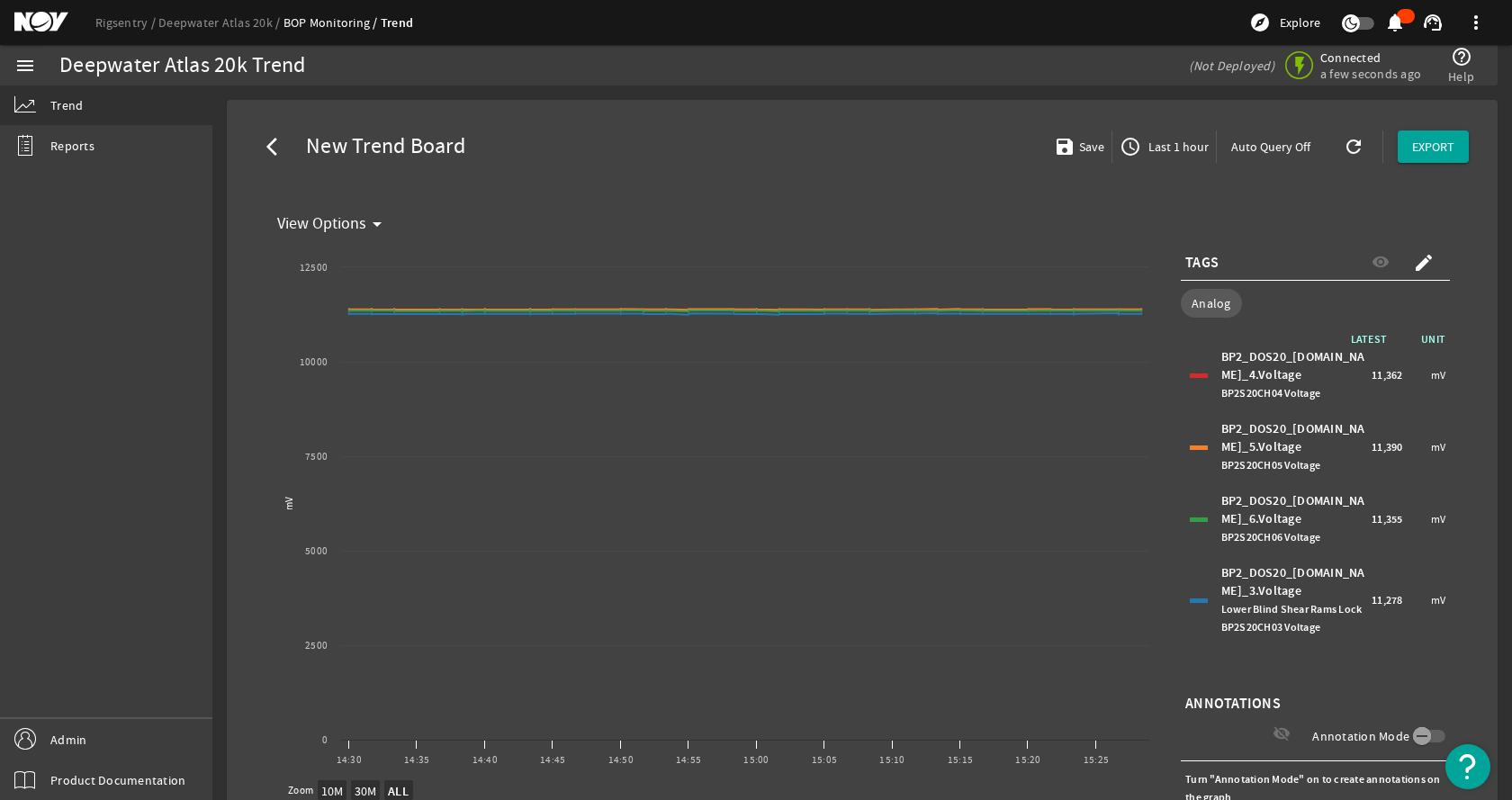
click at [270, 154] on mat-icon "arrow_back_ios" at bounding box center [277, 147] width 22 height 22
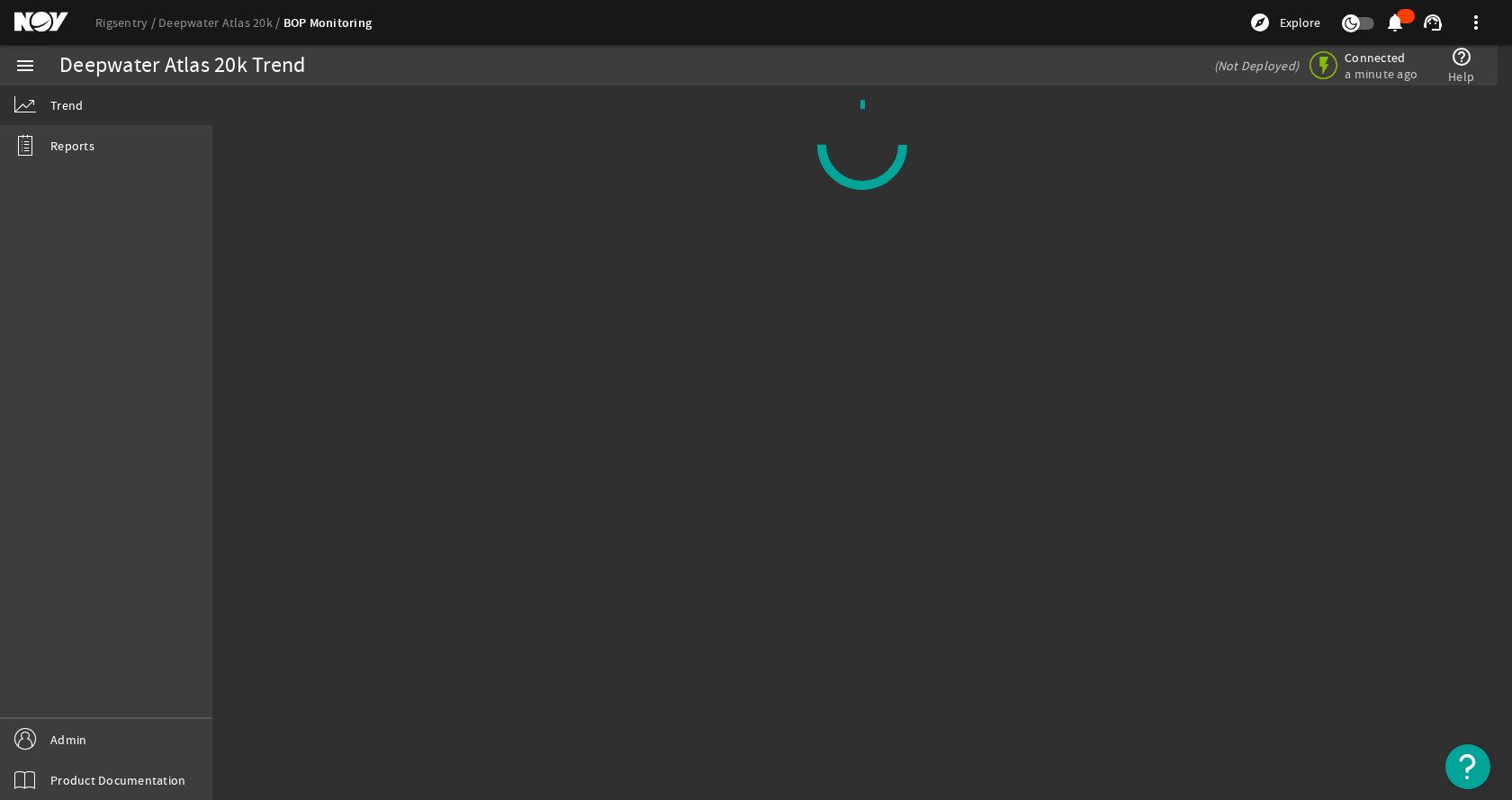
click at [585, 79] on div "Deepwater Atlas 20k Trend" at bounding box center [403, 65] width 688 height 41
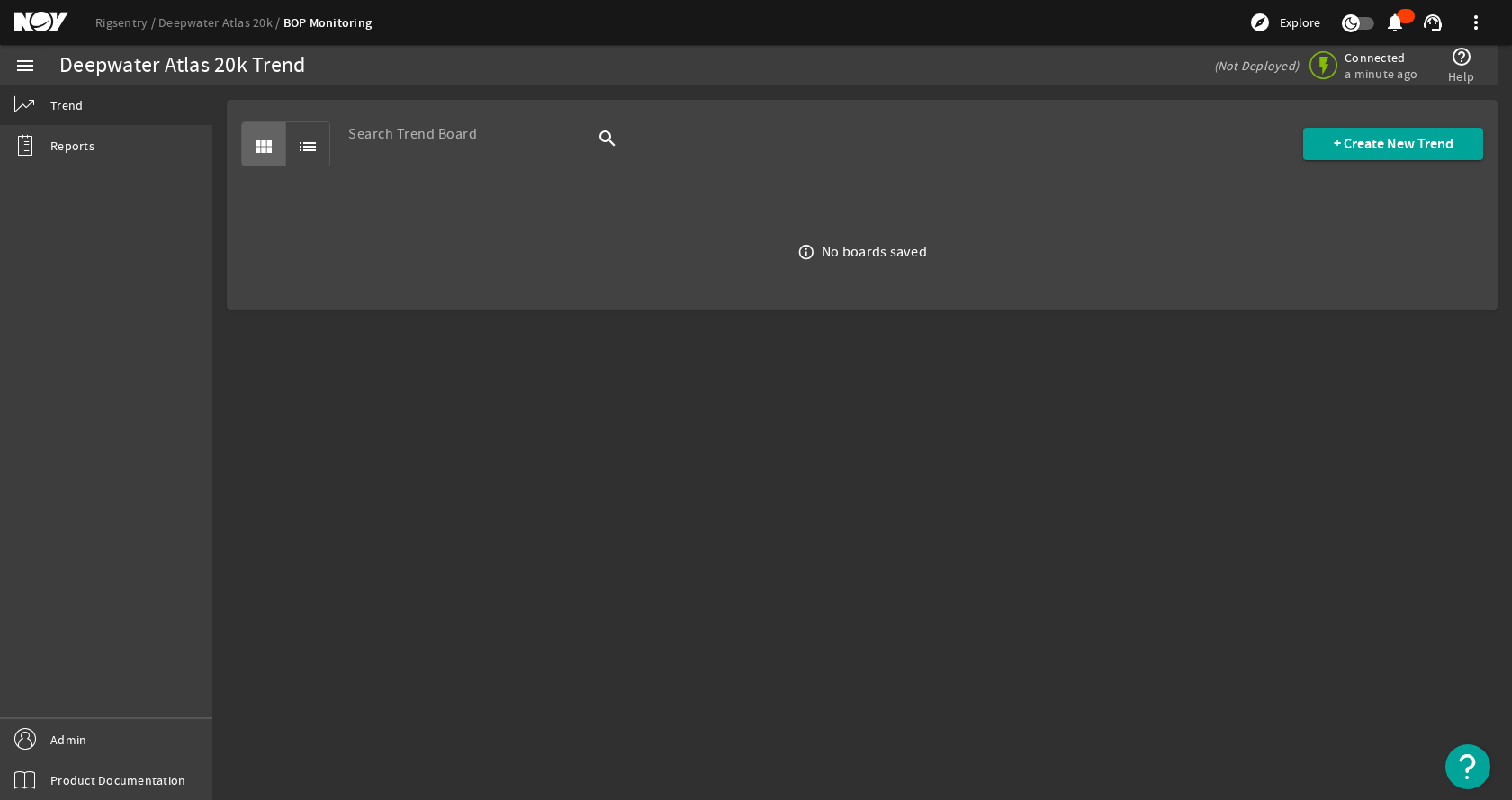
click at [535, 77] on div "Deepwater Atlas 20k Trend" at bounding box center [403, 65] width 688 height 41
click at [692, 382] on mat-sidenav-content "Deepwater Atlas 20k Trend (Not Deployed) Connected a few seconds ago help_outli…" at bounding box center [862, 443] width 1299 height 715
